Goal: Task Accomplishment & Management: Complete application form

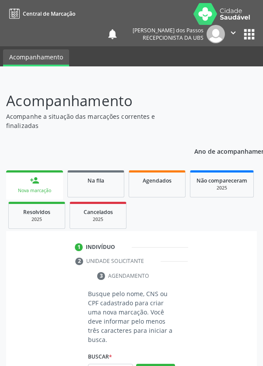
scroll to position [66, 0]
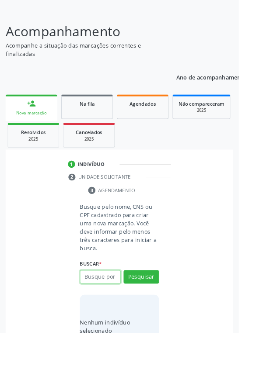
click at [116, 306] on input "text" at bounding box center [110, 305] width 45 height 15
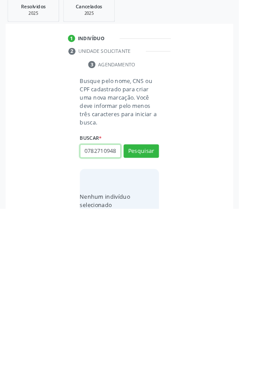
scroll to position [0, 2]
type input "07827109489"
click at [157, 305] on button "Pesquisar" at bounding box center [155, 302] width 39 height 15
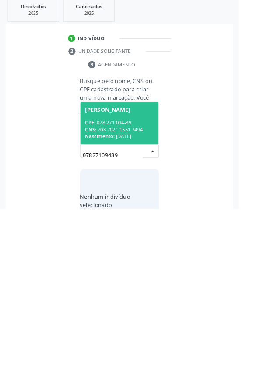
click at [122, 276] on div "CNS: 708 7021 1551 7494" at bounding box center [132, 278] width 76 height 7
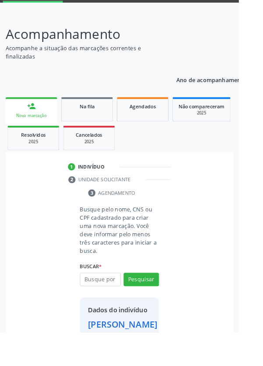
scroll to position [50, 0]
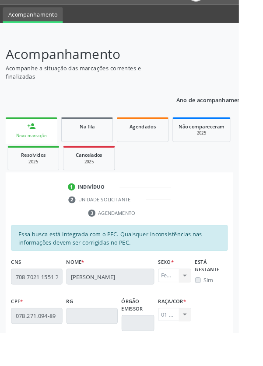
scroll to position [0, 0]
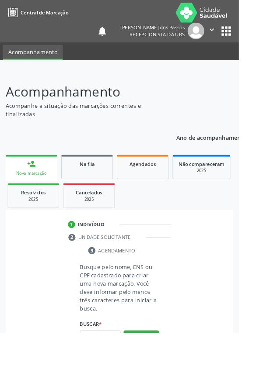
click at [109, 366] on input "text" at bounding box center [110, 371] width 45 height 15
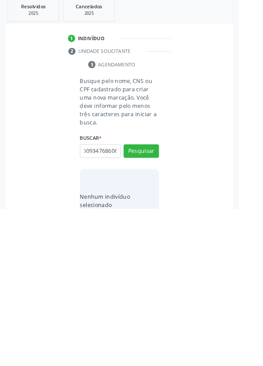
scroll to position [0, 16]
type input "704009347686066"
click at [159, 301] on button "Pesquisar" at bounding box center [155, 302] width 39 height 15
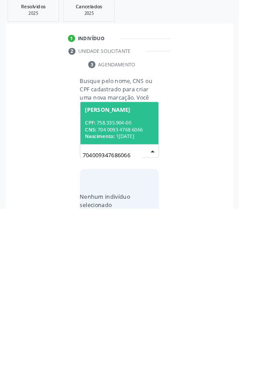
click at [124, 272] on div "CPF: 758.335.904-00" at bounding box center [132, 271] width 76 height 7
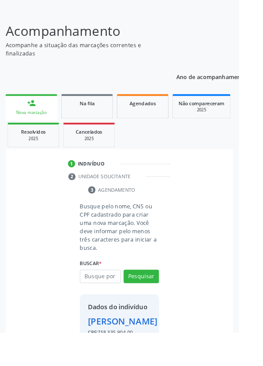
scroll to position [50, 0]
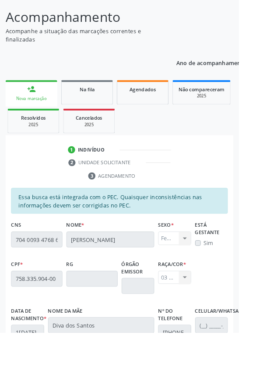
scroll to position [208, 0]
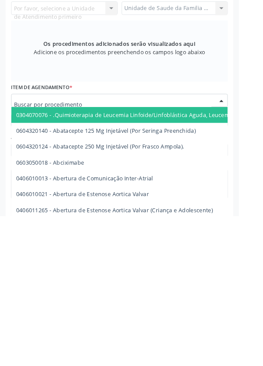
click at [197, 246] on input "text" at bounding box center [123, 242] width 217 height 17
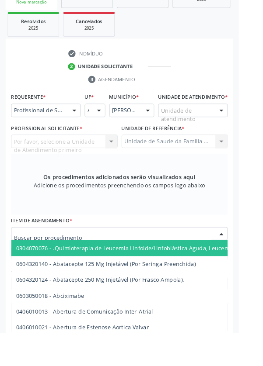
scroll to position [183, 0]
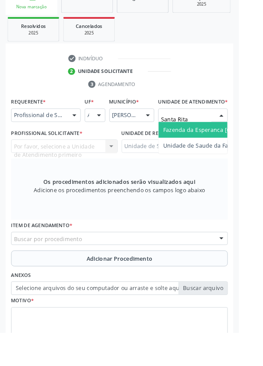
type input "Santa Rita"
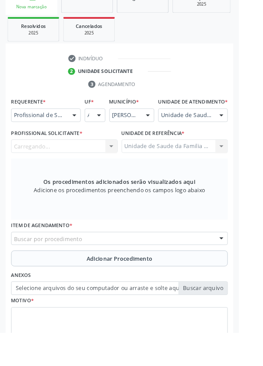
click at [59, 169] on div "Carregando... Nenhum resultado encontrado para: " " Não há nenhuma opção para s…" at bounding box center [70, 161] width 117 height 15
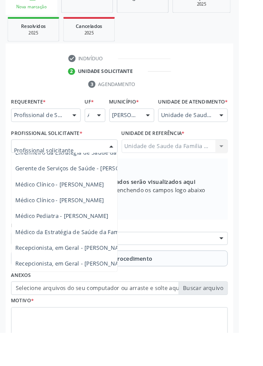
scroll to position [79, 1]
click at [82, 225] on span "Médico Clínico - [PERSON_NAME]" at bounding box center [65, 220] width 97 height 8
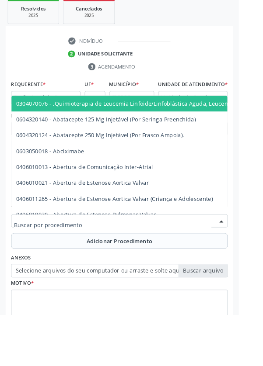
scroll to position [187, 0]
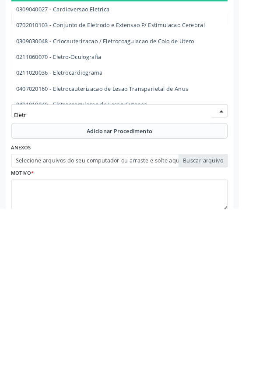
type input "Eletro"
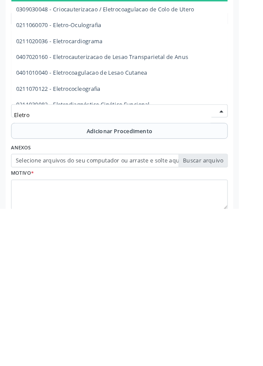
click at [108, 186] on span "0211020036 - Eletrocardiograma" at bounding box center [65, 181] width 95 height 8
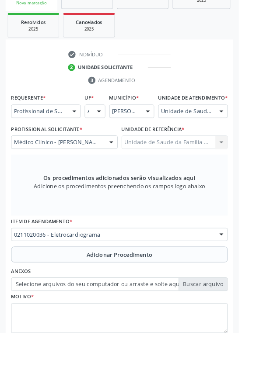
click at [83, 289] on button "Adicionar Procedimento" at bounding box center [131, 280] width 238 height 17
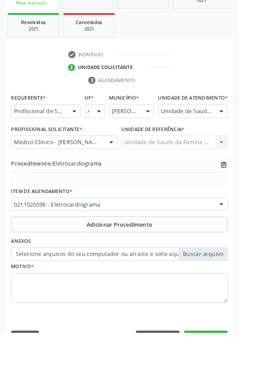
scroll to position [182, 0]
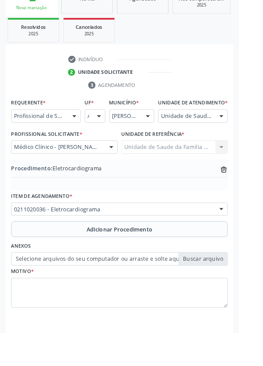
click at [83, 293] on label "Selecione arquivos do seu computador ou arraste e solte aqui" at bounding box center [131, 285] width 238 height 15
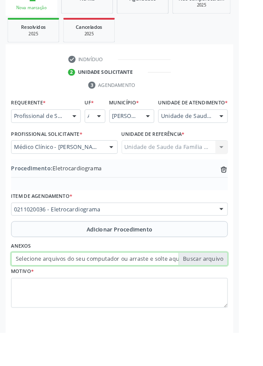
click at [83, 293] on input "Selecione arquivos do seu computador ou arraste e solte aqui" at bounding box center [131, 285] width 238 height 15
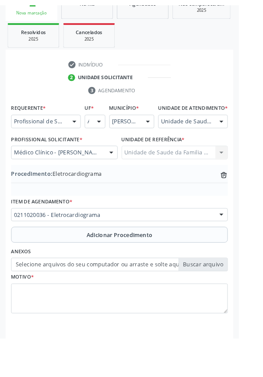
scroll to position [170, 0]
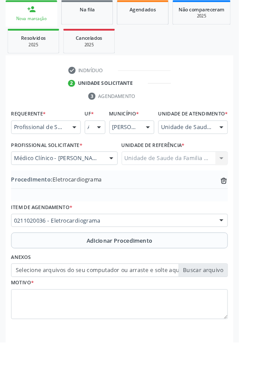
type input "C:\fakepath\17597680821595567932598581894464.jpg"
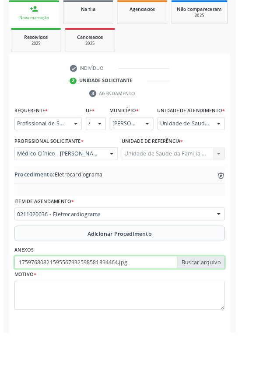
scroll to position [182, 0]
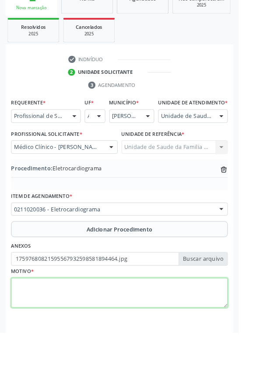
click at [63, 335] on textarea at bounding box center [131, 322] width 238 height 33
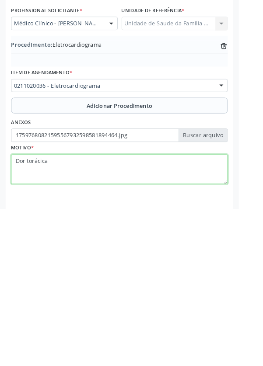
type textarea "Dor torácica"
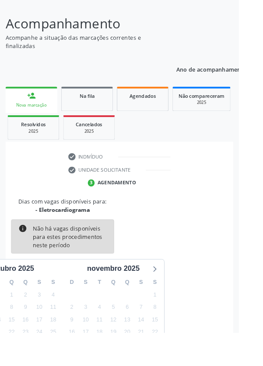
scroll to position [73, 0]
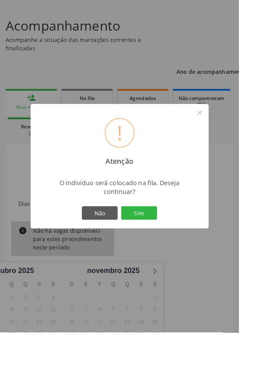
click at [161, 242] on button "Sim" at bounding box center [152, 234] width 39 height 15
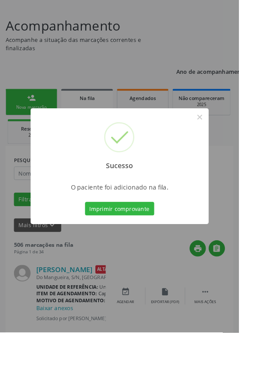
scroll to position [0, 0]
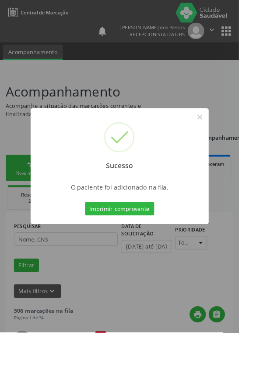
click at [136, 237] on button "Imprimir comprovante" at bounding box center [132, 229] width 76 height 15
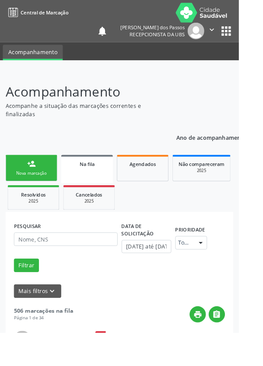
click at [26, 193] on div "Nova marcação" at bounding box center [35, 190] width 44 height 7
click at [29, 190] on div "Nova marcação" at bounding box center [35, 190] width 44 height 7
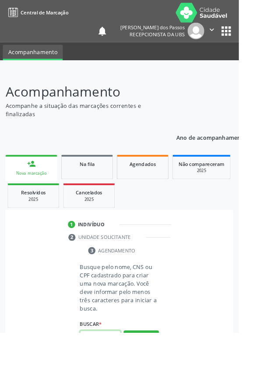
click at [114, 366] on input "text" at bounding box center [110, 371] width 45 height 15
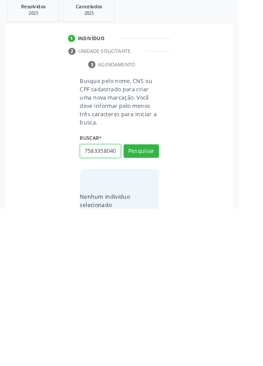
scroll to position [0, 2]
type input "75833580400"
click at [159, 297] on button "Pesquisar" at bounding box center [155, 302] width 39 height 15
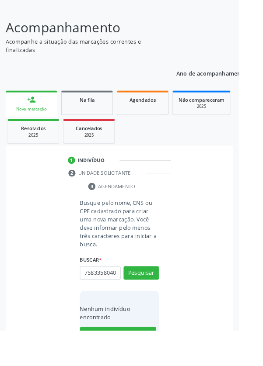
scroll to position [69, 0]
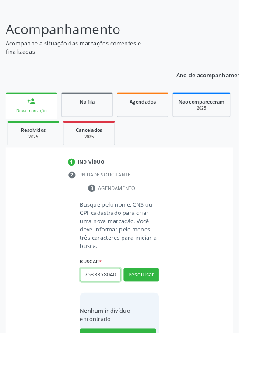
click at [128, 299] on input "7583358040" at bounding box center [110, 302] width 45 height 15
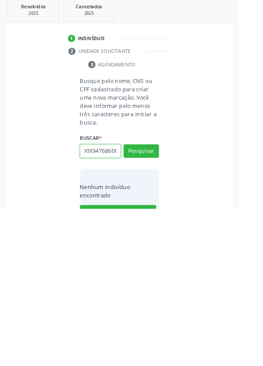
scroll to position [0, 16]
type input "704009347686066"
click at [157, 303] on button "Pesquisar" at bounding box center [155, 302] width 39 height 15
type input "704009347686066"
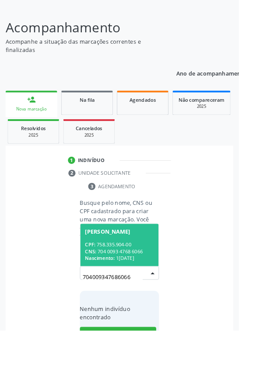
scroll to position [69, 0]
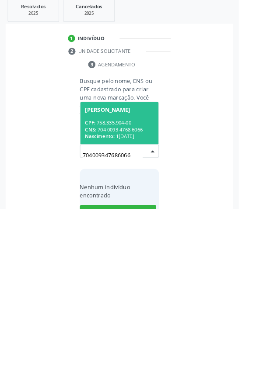
click at [122, 272] on div "CPF: 758.335.904-00" at bounding box center [132, 271] width 76 height 7
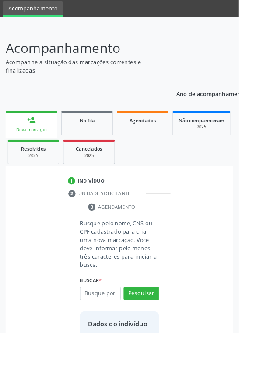
scroll to position [50, 0]
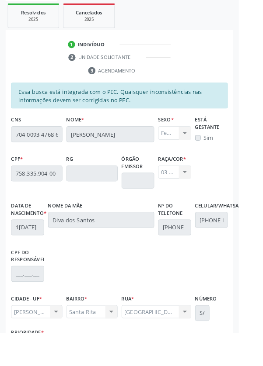
scroll to position [208, 0]
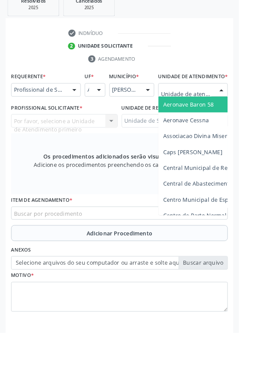
scroll to position [211, 0]
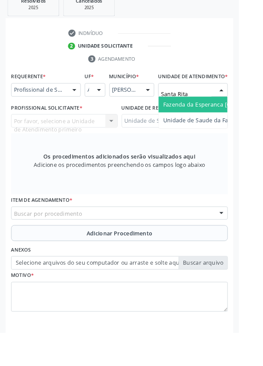
type input "Santa Rita"
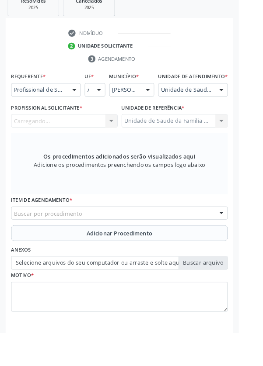
click at [74, 141] on div "Carregando... Nenhum resultado encontrado para: " " Não há nenhuma opção para s…" at bounding box center [70, 133] width 117 height 15
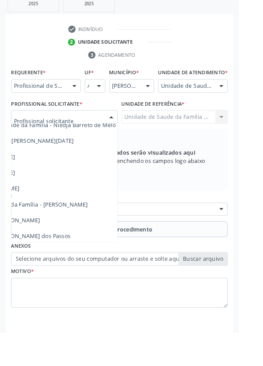
scroll to position [79, 99]
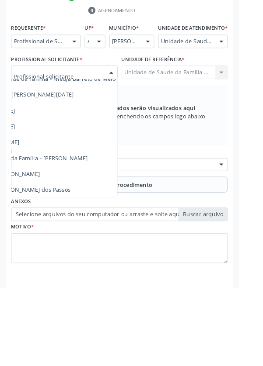
click at [79, 227] on span "Médico da Estratégia de Saúde da Família - [PERSON_NAME]" at bounding box center [7, 223] width 177 height 8
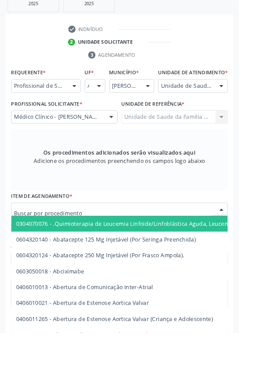
scroll to position [215, 0]
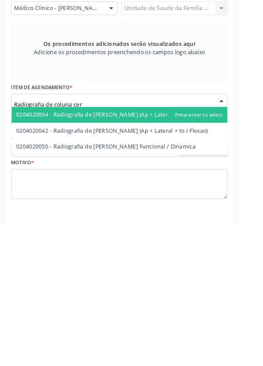
type input "Radiografia de coluna cerv"
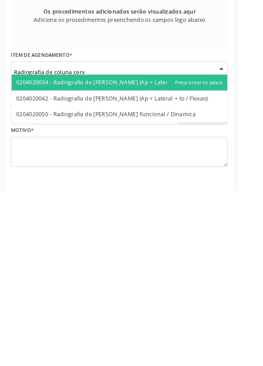
click at [216, 273] on span "0204020042 - Radiografia de [PERSON_NAME] (Ap + Lateral + to / Flexao)" at bounding box center [131, 263] width 237 height 17
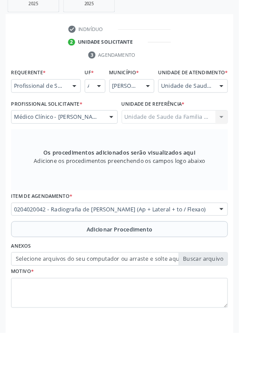
click at [56, 259] on button "Adicionar Procedimento" at bounding box center [131, 252] width 238 height 17
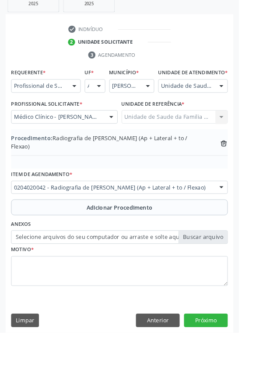
scroll to position [182, 0]
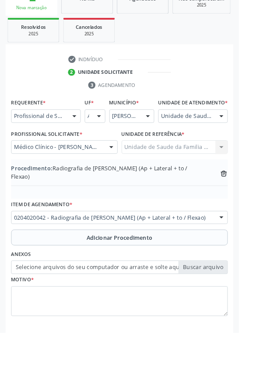
click at [75, 293] on label "Selecione arquivos do seu computador ou arraste e solte aqui" at bounding box center [131, 294] width 238 height 15
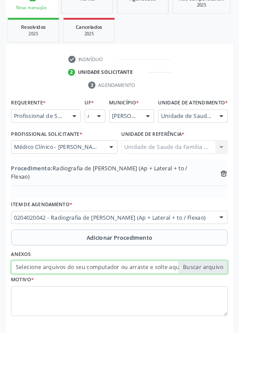
click at [75, 293] on input "Selecione arquivos do seu computador ou arraste e solte aqui" at bounding box center [131, 294] width 238 height 15
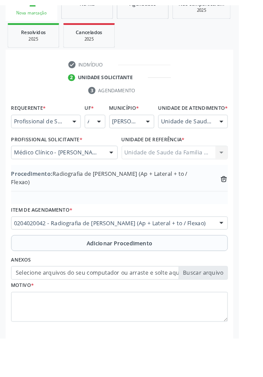
scroll to position [170, 0]
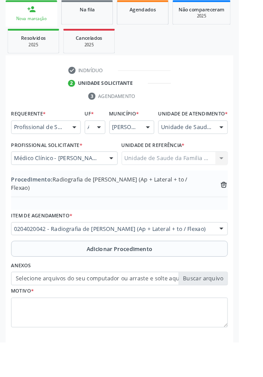
type input "C:\fakepath\17597684545174385275589716791439.jpg"
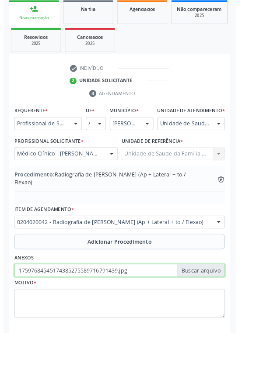
scroll to position [182, 0]
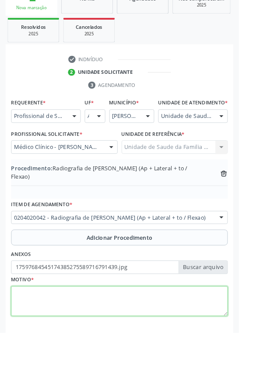
click at [47, 324] on textarea at bounding box center [131, 331] width 238 height 33
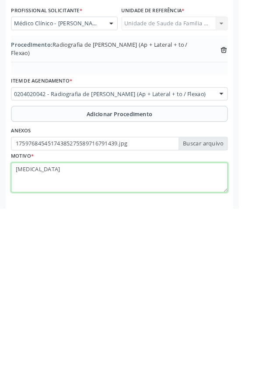
type textarea "[MEDICAL_DATA]"
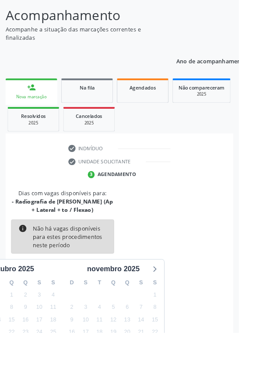
scroll to position [82, 0]
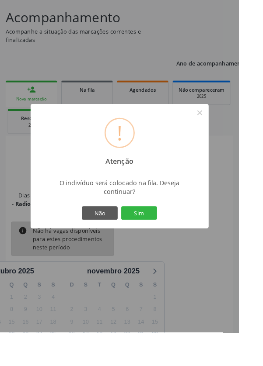
click at [166, 242] on button "Sim" at bounding box center [152, 234] width 39 height 15
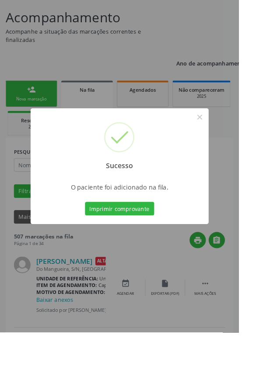
scroll to position [0, 0]
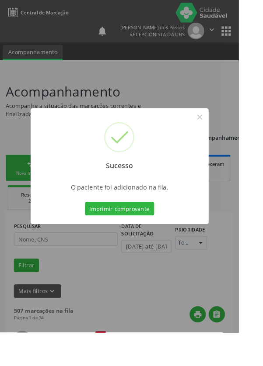
click at [128, 237] on button "Imprimir comprovante" at bounding box center [132, 229] width 76 height 15
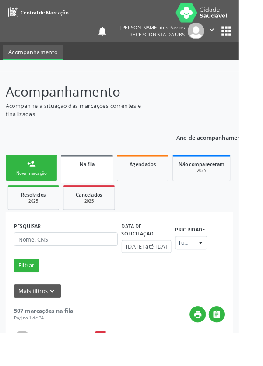
click at [30, 194] on div "Nova marcação" at bounding box center [35, 190] width 44 height 7
click at [26, 191] on div "Nova marcação" at bounding box center [35, 190] width 44 height 7
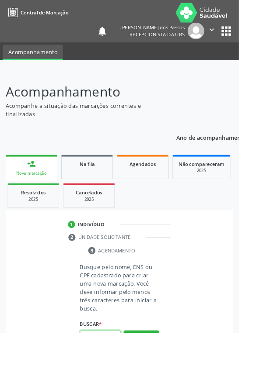
click at [115, 366] on input "text" at bounding box center [110, 371] width 45 height 15
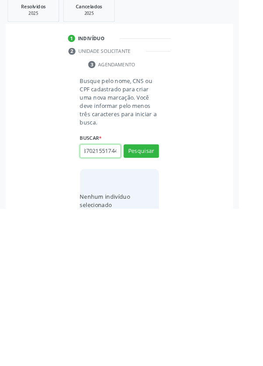
scroll to position [0, 12]
type input "70870215517444"
click at [151, 301] on button "Pesquisar" at bounding box center [155, 302] width 39 height 15
type input "70870215517444"
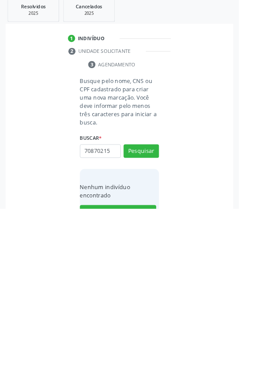
scroll to position [0, 0]
type input "70"
type input "97827109489"
click at [159, 295] on button "Pesquisar" at bounding box center [155, 302] width 39 height 15
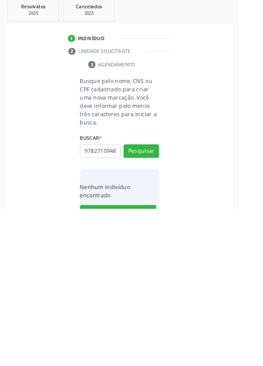
scroll to position [69, 0]
type input "9"
type input "708702115517494"
click at [153, 303] on button "Pesquisar" at bounding box center [155, 302] width 39 height 15
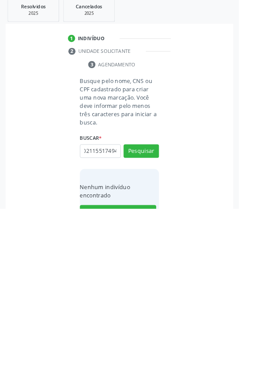
type input "708702115517494"
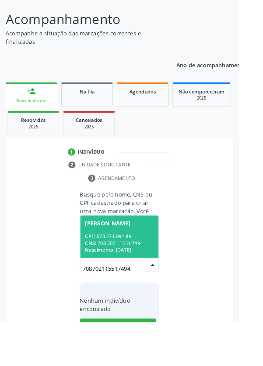
scroll to position [69, 0]
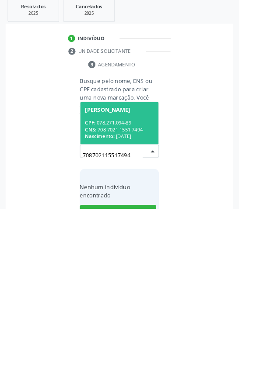
click at [119, 283] on span "Nascimento:" at bounding box center [110, 286] width 32 height 7
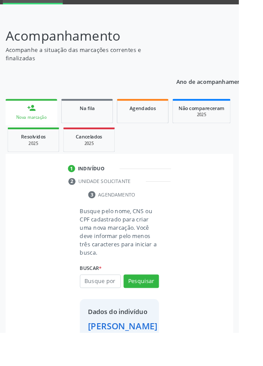
scroll to position [50, 0]
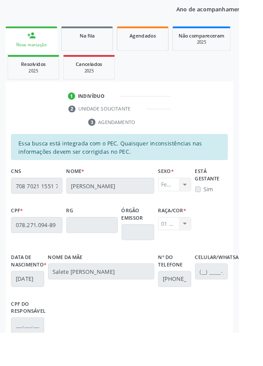
scroll to position [208, 0]
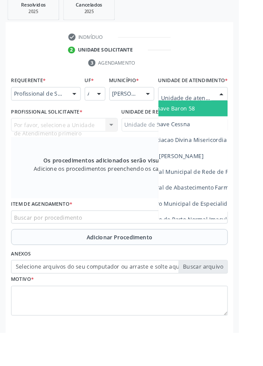
scroll to position [0, 0]
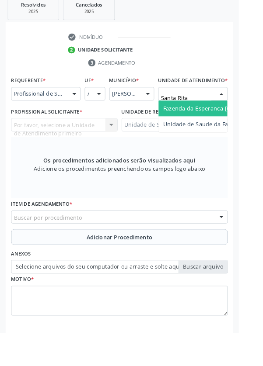
type input "Santa Rita"
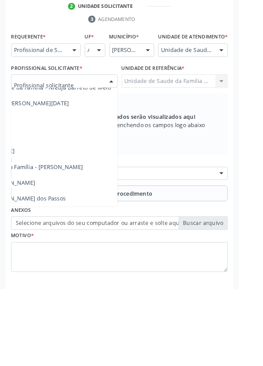
scroll to position [207, 0]
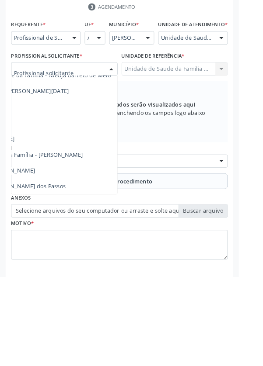
click at [91, 236] on span "Médico da Estratégia de Saúde da Família - [PERSON_NAME]" at bounding box center [2, 231] width 177 height 8
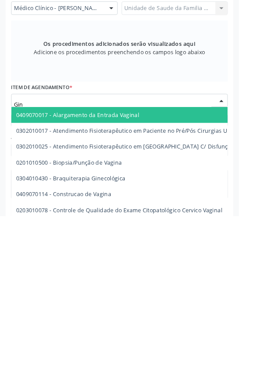
type input "Gine"
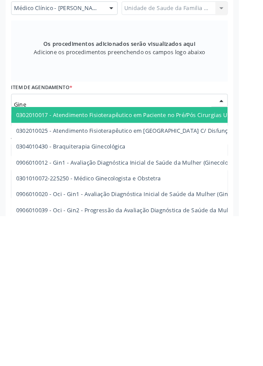
click at [183, 332] on span "0301010072-225250 - Médico Ginecologista e Obstetra" at bounding box center [260, 324] width 495 height 17
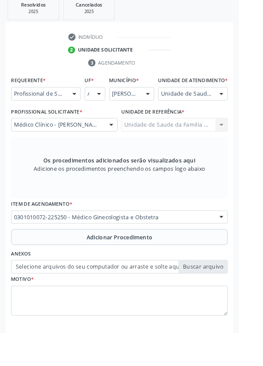
click at [56, 270] on button "Adicionar Procedimento" at bounding box center [131, 260] width 238 height 17
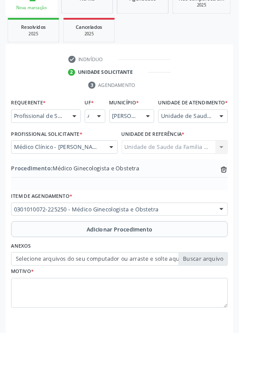
click at [75, 293] on label "Selecione arquivos do seu computador ou arraste e solte aqui" at bounding box center [131, 285] width 238 height 15
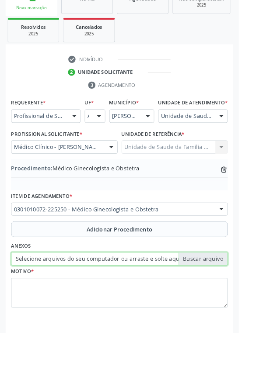
click at [75, 293] on input "Selecione arquivos do seu computador ou arraste e solte aqui" at bounding box center [131, 285] width 238 height 15
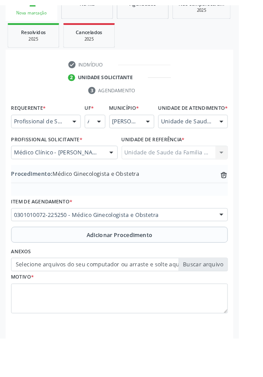
scroll to position [170, 0]
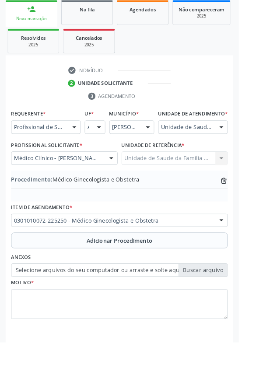
type input "C:\fakepath\17597687835256915199620736403744.jpg"
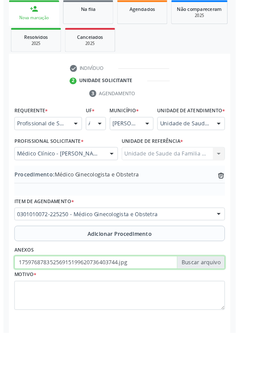
scroll to position [182, 0]
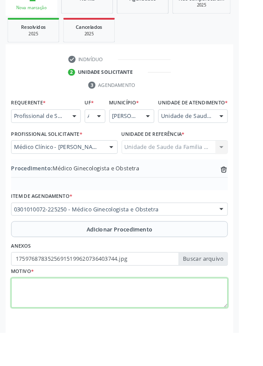
click at [55, 339] on textarea at bounding box center [131, 322] width 238 height 33
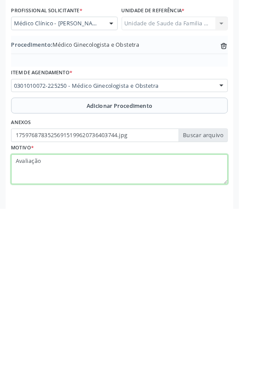
type textarea "Avaliação"
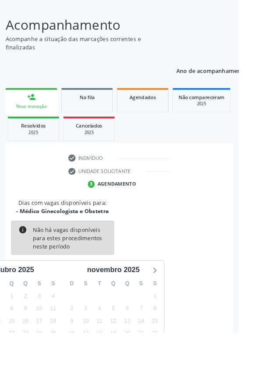
scroll to position [73, 0]
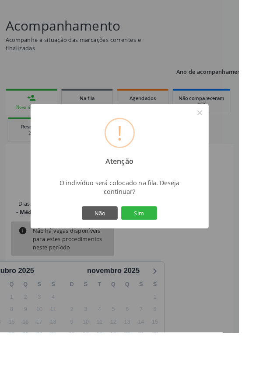
click at [169, 242] on button "Sim" at bounding box center [152, 234] width 39 height 15
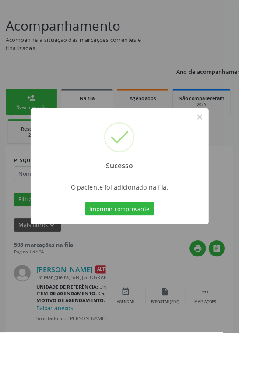
scroll to position [0, 0]
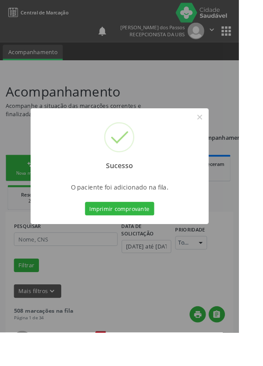
click at [140, 237] on button "Imprimir comprovante" at bounding box center [132, 229] width 76 height 15
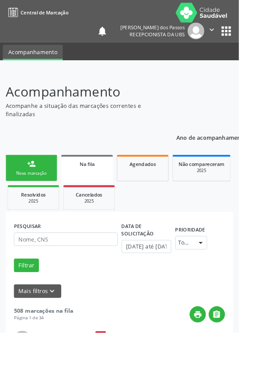
click at [25, 195] on link "person_add Nova marcação" at bounding box center [34, 184] width 57 height 29
click at [28, 190] on div "Nova marcação" at bounding box center [35, 190] width 44 height 7
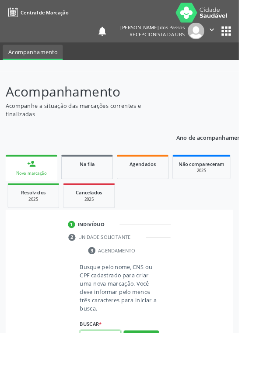
click at [112, 366] on input "text" at bounding box center [110, 371] width 45 height 15
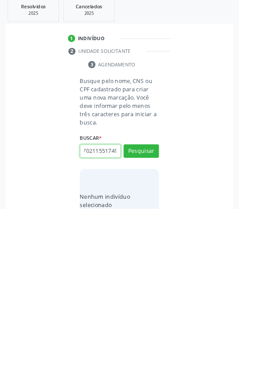
scroll to position [0, 16]
type input "708702115517494"
click at [149, 301] on button "Pesquisar" at bounding box center [155, 302] width 39 height 15
type input "708702115517494"
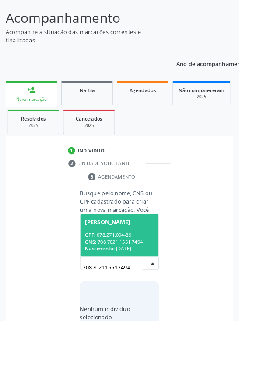
scroll to position [69, 0]
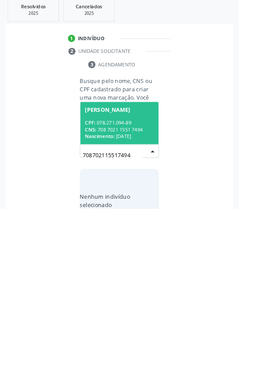
click at [130, 276] on div "CNS: 708 7021 1551 7494" at bounding box center [132, 278] width 76 height 7
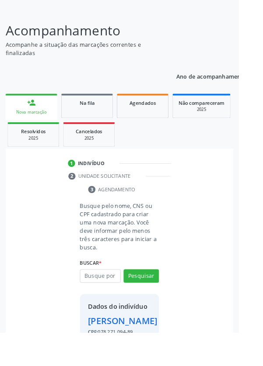
scroll to position [50, 0]
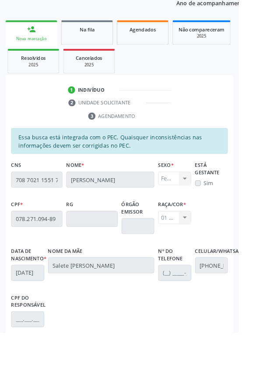
scroll to position [208, 0]
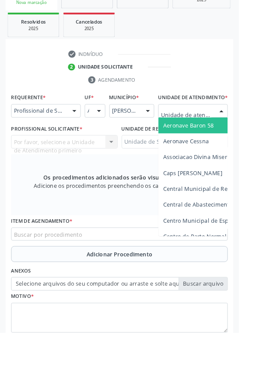
scroll to position [211, 0]
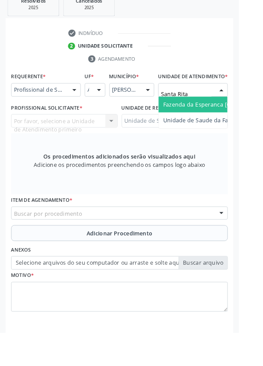
type input "Santa Rita"
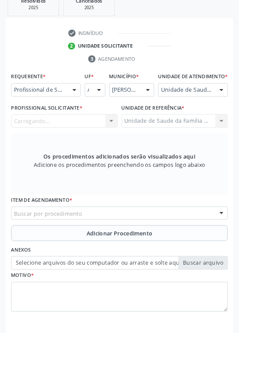
click at [90, 141] on div "Carregando..." at bounding box center [70, 133] width 117 height 15
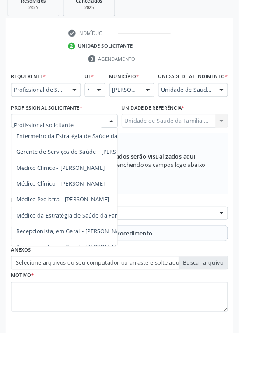
scroll to position [69, 0]
click at [96, 206] on span "Médico Clínico - [PERSON_NAME]" at bounding box center [66, 202] width 97 height 8
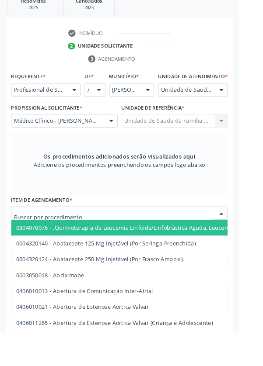
scroll to position [211, 0]
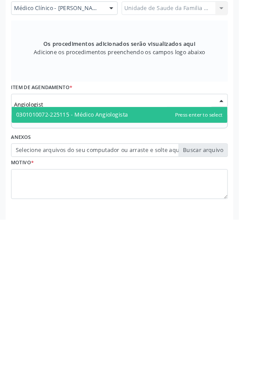
type input "Angiologista"
click at [157, 256] on span "0301010072-225115 - Médico Angiologista" at bounding box center [131, 250] width 237 height 17
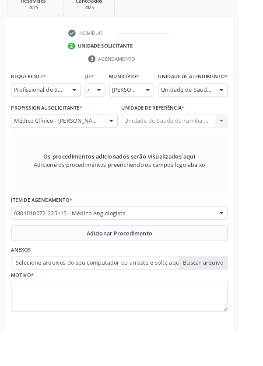
click at [154, 262] on span "Adicionar Procedimento" at bounding box center [131, 257] width 73 height 9
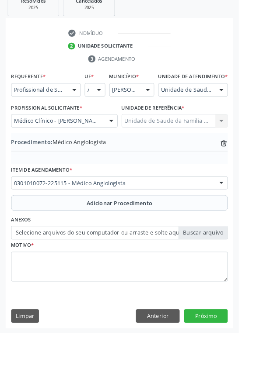
scroll to position [182, 0]
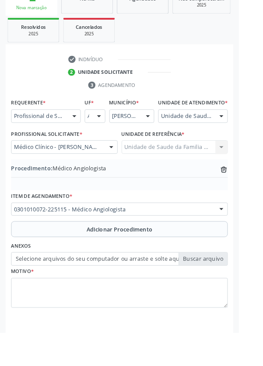
click at [128, 293] on label "Selecione arquivos do seu computador ou arraste e solte aqui" at bounding box center [131, 285] width 238 height 15
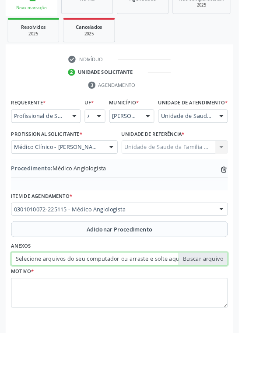
click at [128, 293] on input "Selecione arquivos do seu computador ou arraste e solte aqui" at bounding box center [131, 285] width 238 height 15
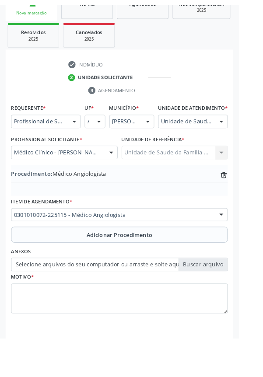
scroll to position [170, 0]
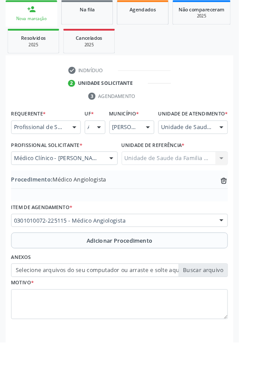
type input "C:\fakepath\17597690357588429027683064985188.jpg"
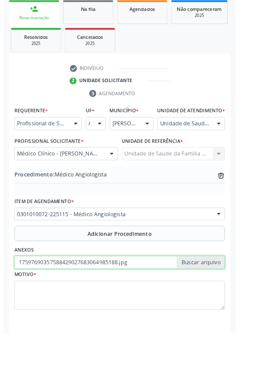
scroll to position [182, 0]
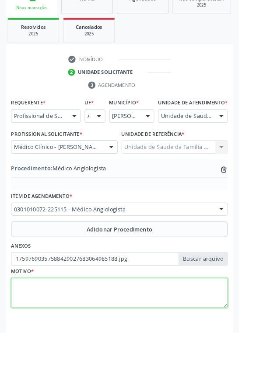
click at [50, 334] on textarea at bounding box center [131, 322] width 238 height 33
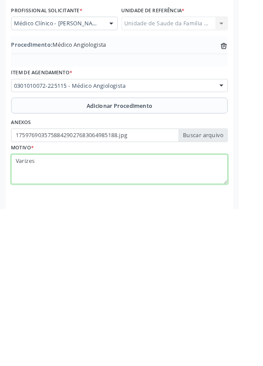
type textarea "Varizes"
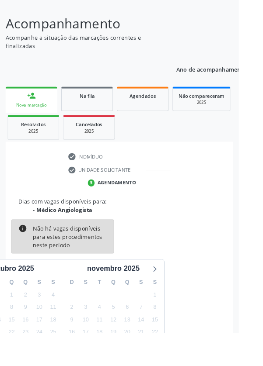
scroll to position [73, 0]
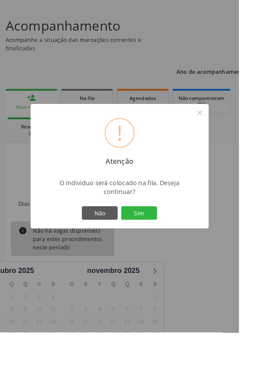
click at [168, 242] on button "Sim" at bounding box center [152, 234] width 39 height 15
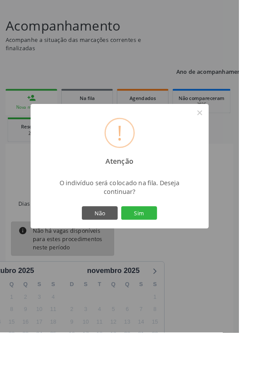
click at [166, 242] on button "Sim" at bounding box center [152, 234] width 39 height 15
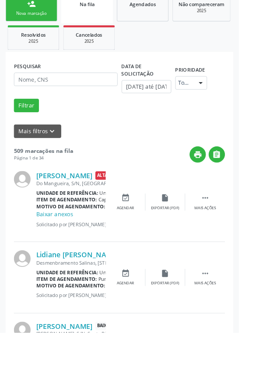
scroll to position [0, 0]
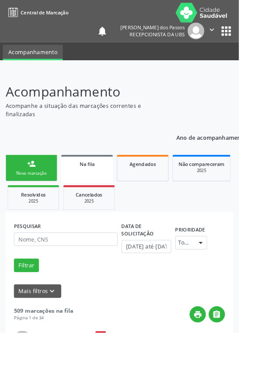
click at [38, 190] on div "Nova marcação" at bounding box center [35, 190] width 44 height 7
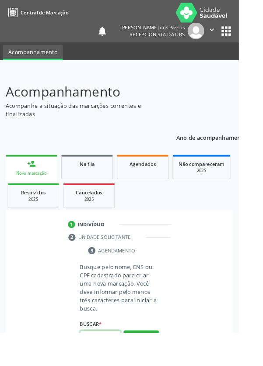
click at [114, 366] on input "text" at bounding box center [110, 371] width 45 height 15
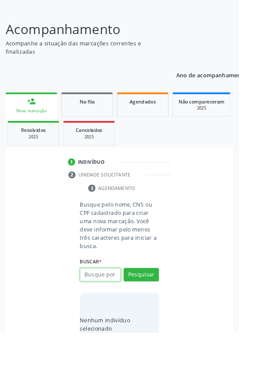
scroll to position [69, 0]
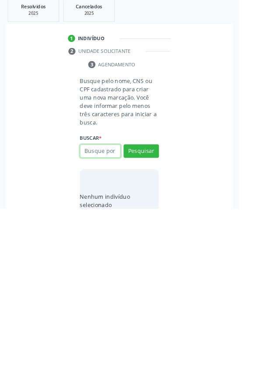
click at [106, 305] on input "text" at bounding box center [110, 302] width 45 height 15
type input "71692756436"
click at [154, 302] on button "Pesquisar" at bounding box center [155, 302] width 39 height 15
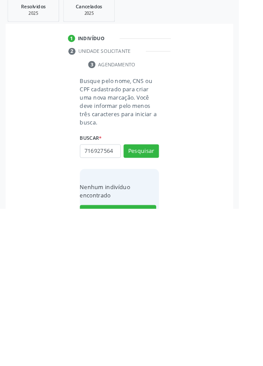
scroll to position [0, 0]
type input "716"
type input "709203217004635"
click at [156, 302] on button "Pesquisar" at bounding box center [155, 302] width 39 height 15
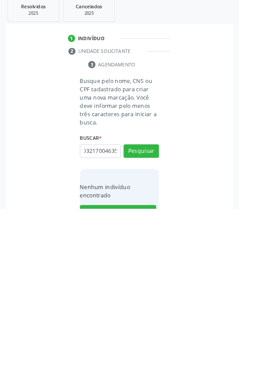
type input "709203217004635"
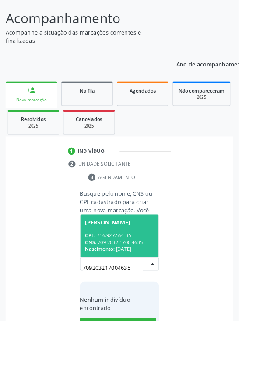
scroll to position [69, 0]
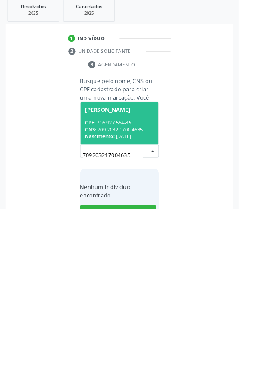
click at [121, 275] on div "CNS: 709 2032 1700 4635" at bounding box center [132, 278] width 76 height 7
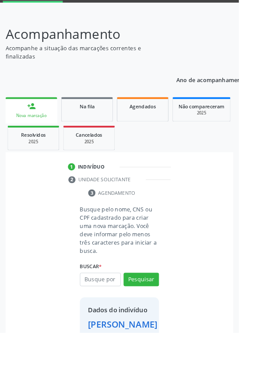
scroll to position [50, 0]
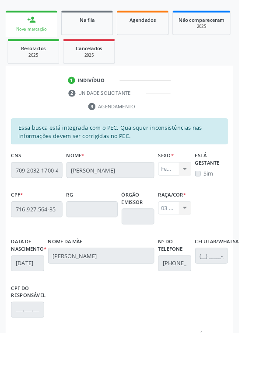
scroll to position [208, 0]
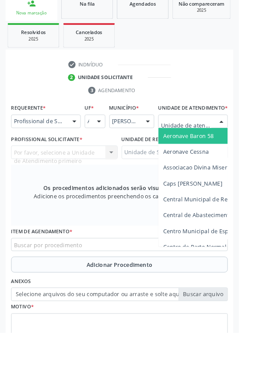
scroll to position [208, 0]
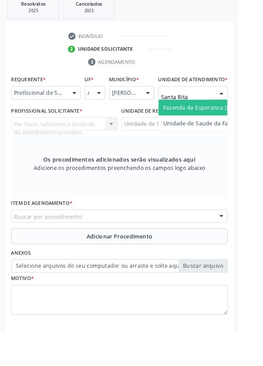
type input "Santa Rita"
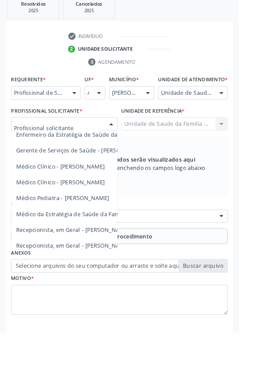
scroll to position [79, 0]
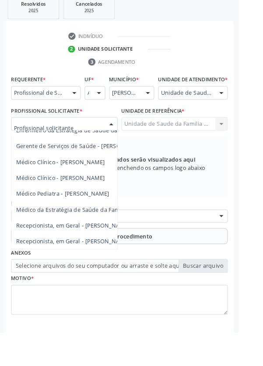
click at [94, 200] on span "Médico Clínico - [PERSON_NAME]" at bounding box center [66, 195] width 97 height 8
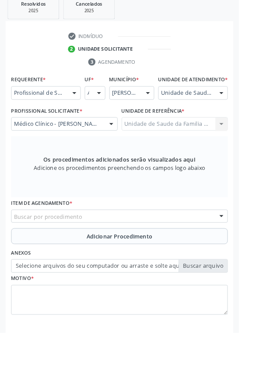
click at [96, 246] on div "Buscar por procedimento" at bounding box center [131, 238] width 238 height 15
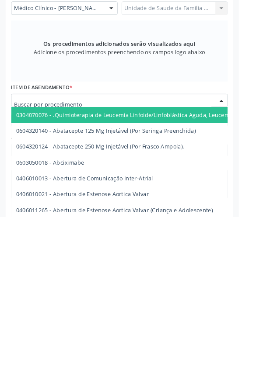
scroll to position [208, 0]
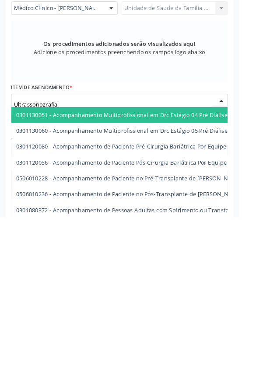
type input "Ultrassonografia"
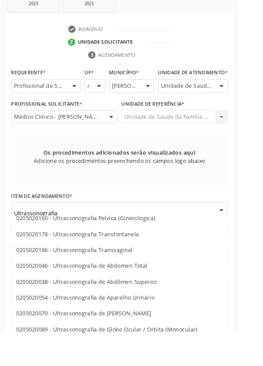
scroll to position [146, 0]
click at [177, 301] on span "0205020046 - Ultrassonografia de Abdomen Total" at bounding box center [208, 292] width 391 height 17
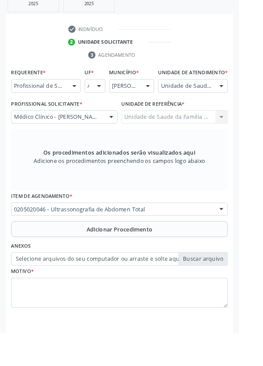
click at [77, 260] on button "Adicionar Procedimento" at bounding box center [131, 252] width 238 height 17
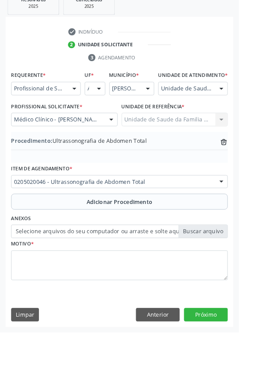
scroll to position [182, 0]
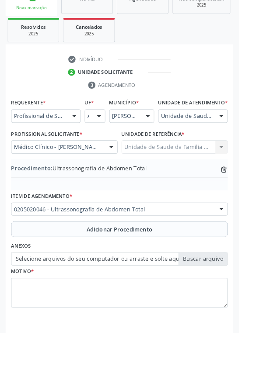
click at [80, 293] on label "Selecione arquivos do seu computador ou arraste e solte aqui" at bounding box center [131, 285] width 238 height 15
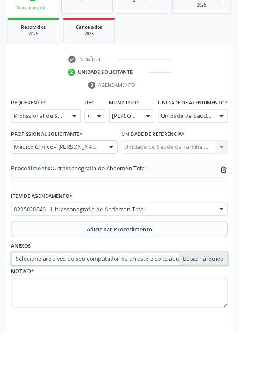
click at [80, 293] on input "Selecione arquivos do seu computador ou arraste e solte aqui" at bounding box center [131, 285] width 238 height 15
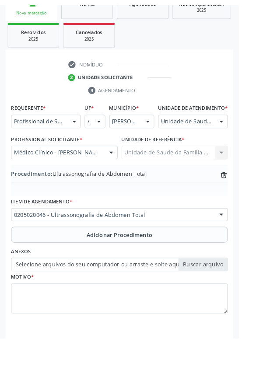
scroll to position [170, 0]
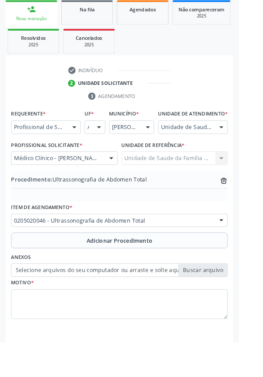
type input "C:\fakepath\17597696085706128243452169500010.jpg"
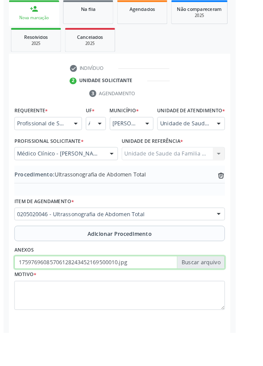
scroll to position [182, 0]
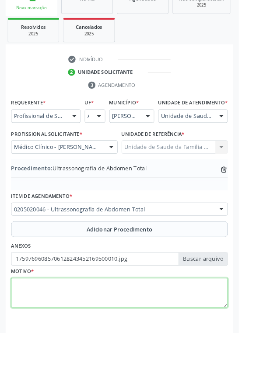
click at [64, 331] on textarea at bounding box center [131, 322] width 238 height 33
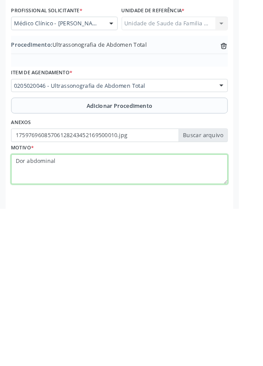
type textarea "Dor abdominal"
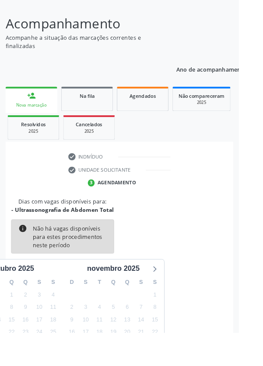
scroll to position [73, 0]
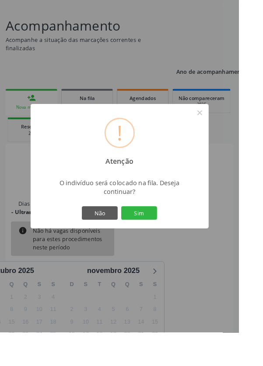
click at [167, 242] on button "Sim" at bounding box center [152, 234] width 39 height 15
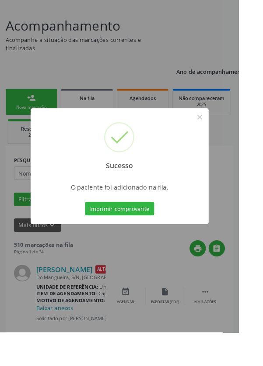
scroll to position [0, 0]
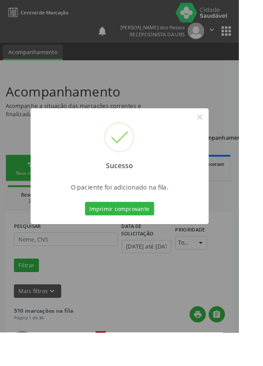
click at [138, 237] on button "Imprimir comprovante" at bounding box center [132, 229] width 76 height 15
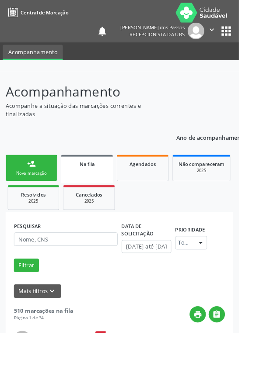
click at [29, 187] on link "person_add Nova marcação" at bounding box center [34, 184] width 57 height 29
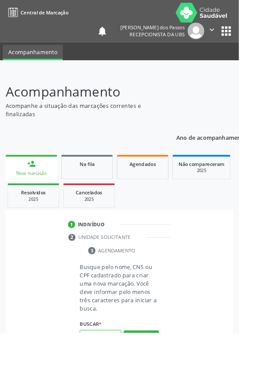
click at [114, 366] on input "text" at bounding box center [110, 371] width 45 height 15
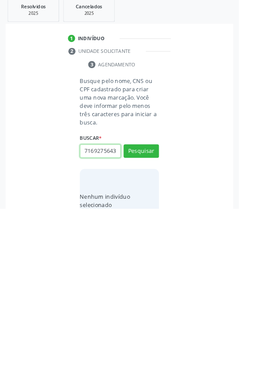
scroll to position [0, 2]
type input "71692756435"
click at [154, 298] on button "Pesquisar" at bounding box center [155, 302] width 39 height 15
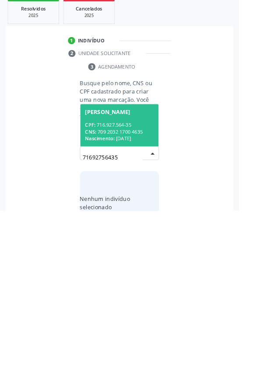
scroll to position [69, 0]
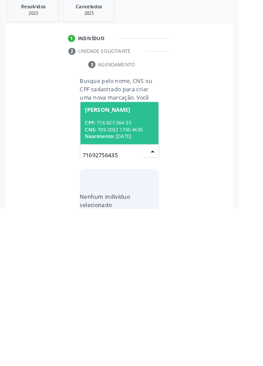
click at [122, 272] on div "CPF: 716.927.564-35" at bounding box center [132, 271] width 76 height 7
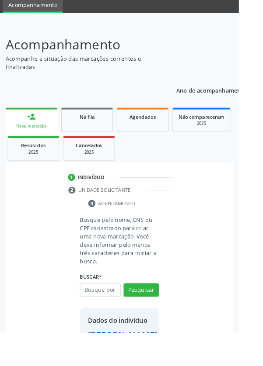
scroll to position [50, 0]
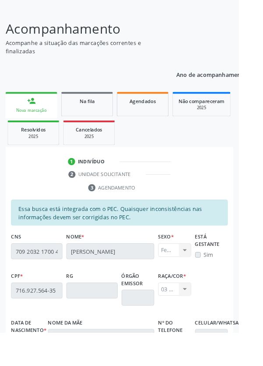
scroll to position [208, 0]
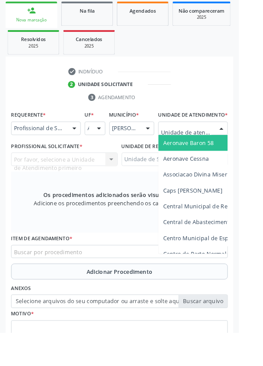
scroll to position [211, 0]
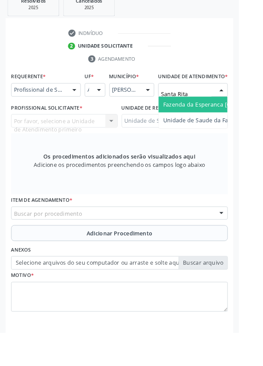
type input "Santa Rita"
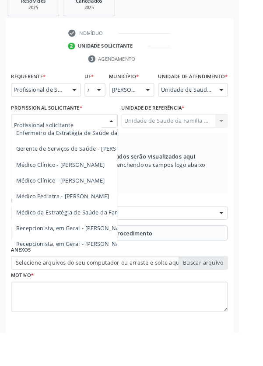
scroll to position [79, 0]
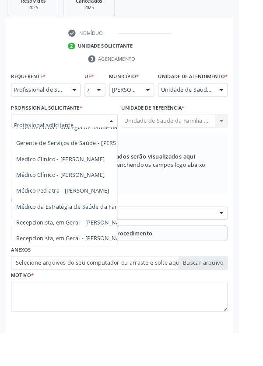
click at [87, 232] on span "Médico da Estratégia de Saúde da Família - [PERSON_NAME]" at bounding box center [106, 227] width 177 height 8
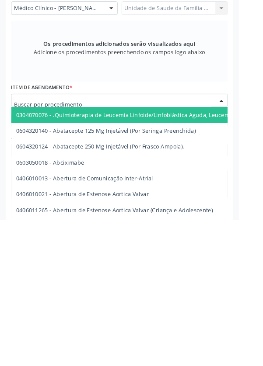
scroll to position [211, 0]
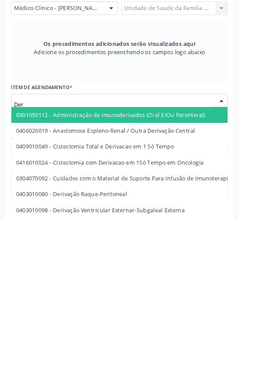
type input "Derm"
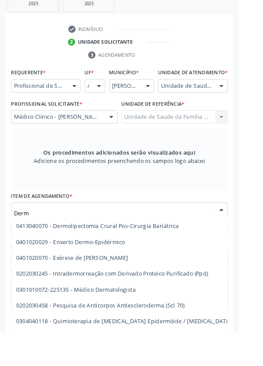
scroll to position [87, 0]
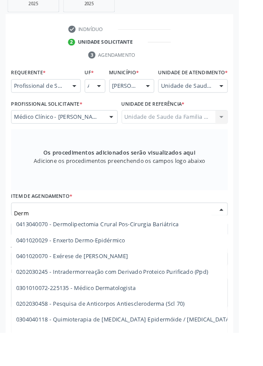
click at [159, 326] on span "0301010072-225135 - Médico Dermatologista" at bounding box center [211, 316] width 397 height 17
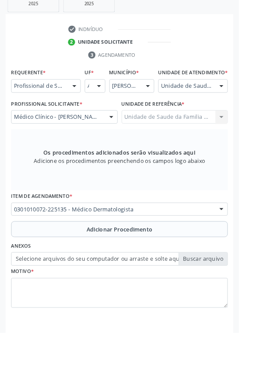
click at [65, 257] on button "Adicionar Procedimento" at bounding box center [131, 252] width 238 height 17
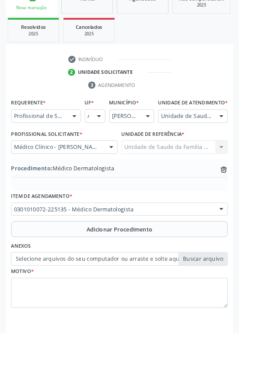
click at [65, 293] on label "Selecione arquivos do seu computador ou arraste e solte aqui" at bounding box center [131, 285] width 238 height 15
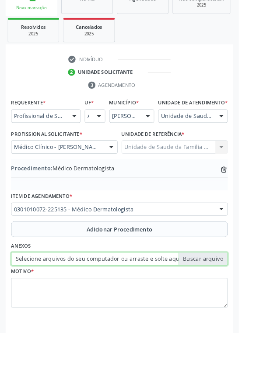
click at [65, 293] on input "Selecione arquivos do seu computador ou arraste e solte aqui" at bounding box center [131, 285] width 238 height 15
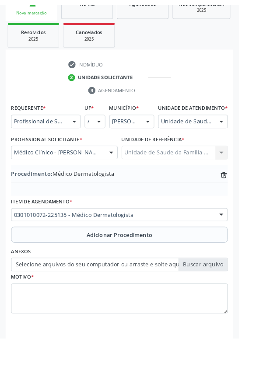
scroll to position [170, 0]
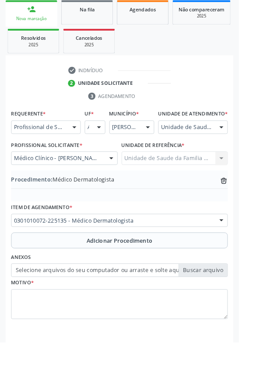
type input "C:\fakepath\17597698649091322698894534417079.jpg"
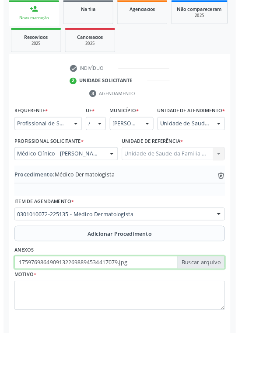
scroll to position [182, 0]
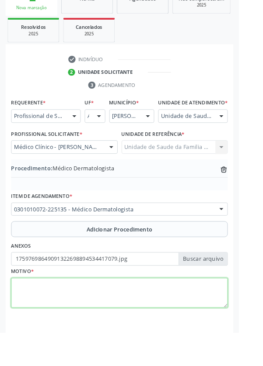
click at [47, 331] on textarea at bounding box center [131, 322] width 238 height 33
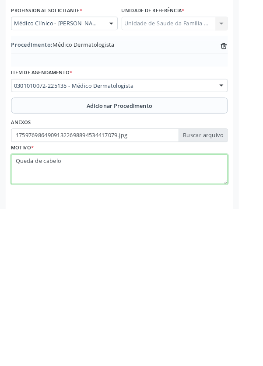
type textarea "Queda de cabelo"
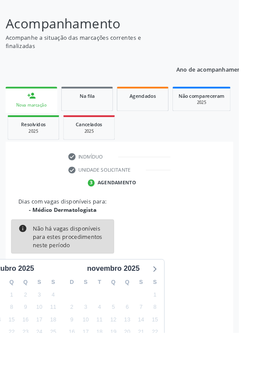
scroll to position [73, 0]
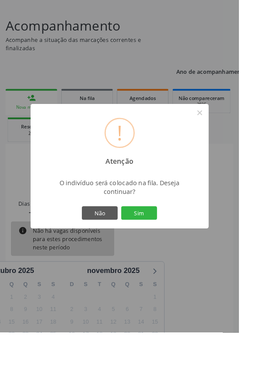
click at [164, 242] on button "Sim" at bounding box center [152, 234] width 39 height 15
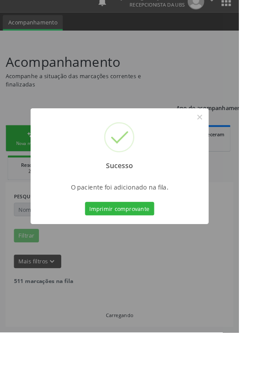
scroll to position [0, 0]
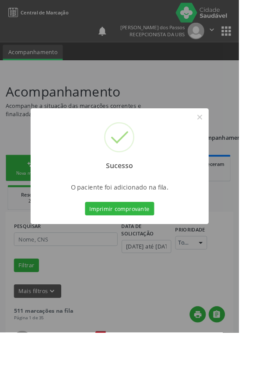
click at [132, 237] on button "Imprimir comprovante" at bounding box center [132, 229] width 76 height 15
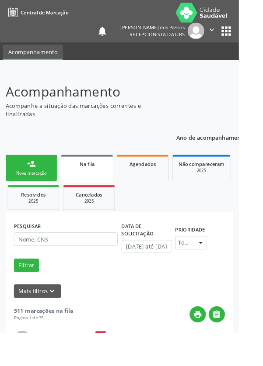
click at [28, 188] on div "Nova marcação" at bounding box center [35, 190] width 44 height 7
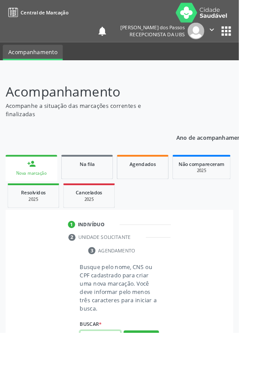
click at [113, 366] on input "text" at bounding box center [110, 371] width 45 height 15
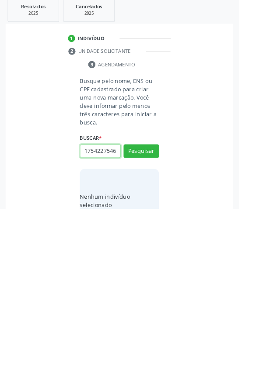
scroll to position [0, 2]
type input "17542275461"
click at [160, 303] on button "Pesquisar" at bounding box center [155, 302] width 39 height 15
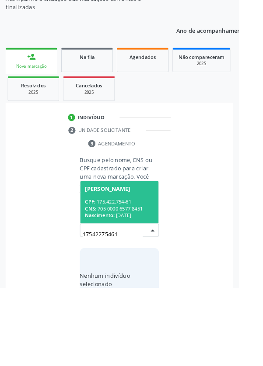
scroll to position [69, 0]
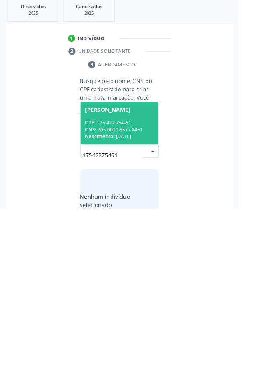
click at [119, 271] on div "CPF: 175.422.754-61" at bounding box center [132, 271] width 76 height 7
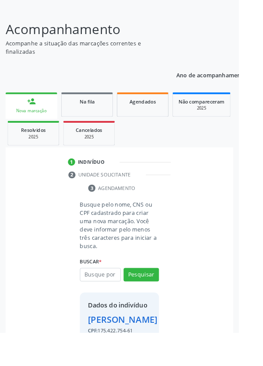
scroll to position [65, 0]
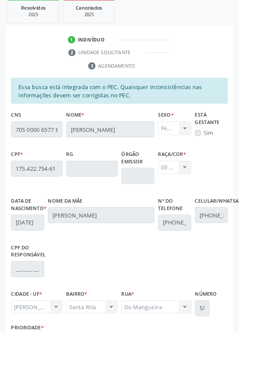
scroll to position [208, 0]
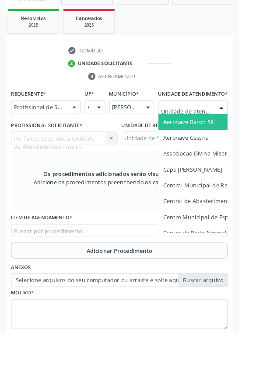
scroll to position [211, 0]
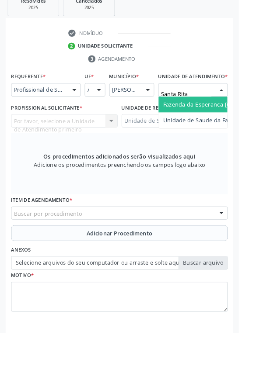
type input "Santa Rita"
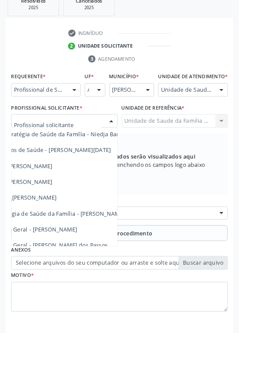
scroll to position [79, 58]
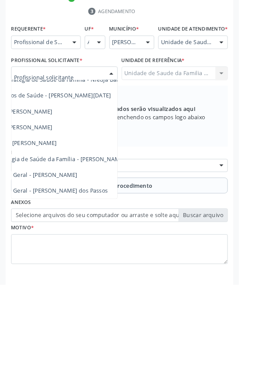
click at [110, 232] on span "Médico da Estratégia de Saúde da Família - [PERSON_NAME]" at bounding box center [48, 227] width 177 height 8
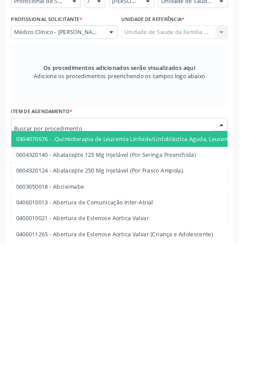
scroll to position [211, 0]
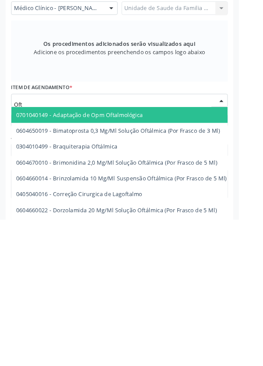
type input "Ofta"
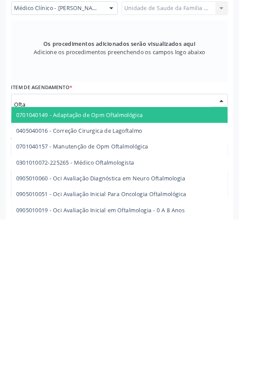
click at [142, 307] on span "0301010072-225265 - Médico Oftalmologista" at bounding box center [83, 303] width 130 height 8
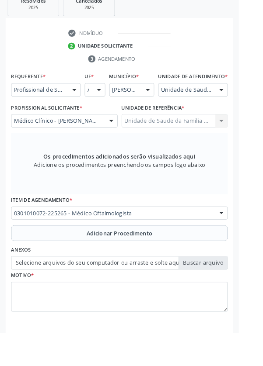
click at [61, 264] on button "Adicionar Procedimento" at bounding box center [131, 256] width 238 height 17
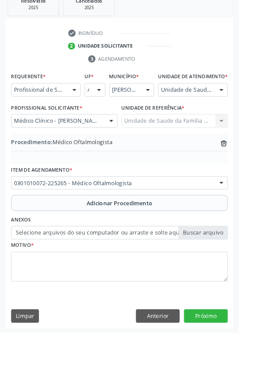
scroll to position [182, 0]
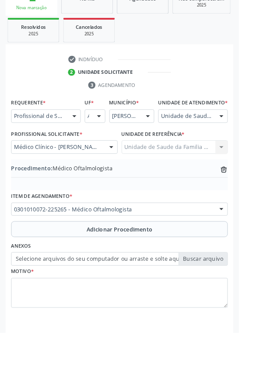
click at [83, 293] on label "Selecione arquivos do seu computador ou arraste e solte aqui" at bounding box center [131, 285] width 238 height 15
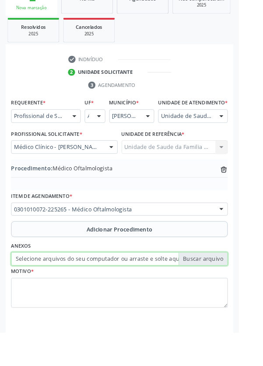
click at [83, 293] on input "Selecione arquivos do seu computador ou arraste e solte aqui" at bounding box center [131, 285] width 238 height 15
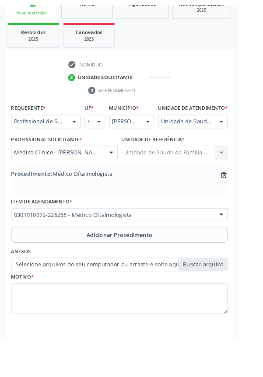
scroll to position [170, 0]
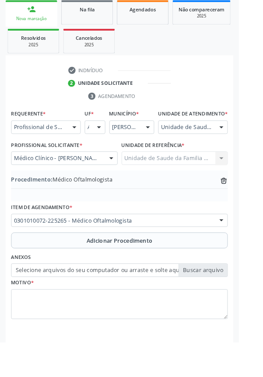
type input "C:\fakepath\17597701623327292204449928327653.jpg"
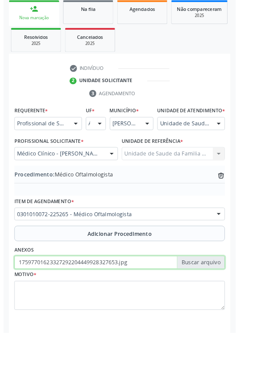
scroll to position [182, 0]
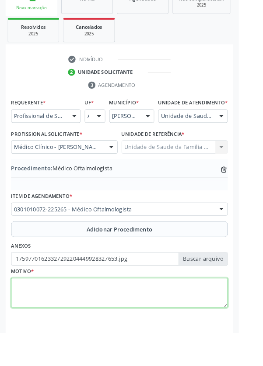
click at [43, 324] on textarea at bounding box center [131, 322] width 238 height 33
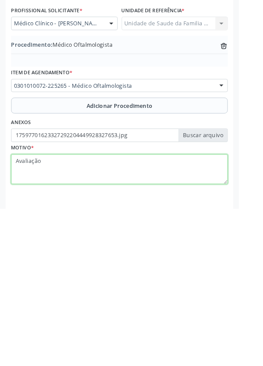
type textarea "Avaliação"
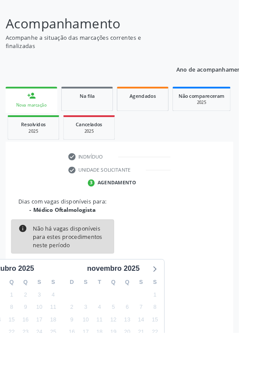
scroll to position [73, 0]
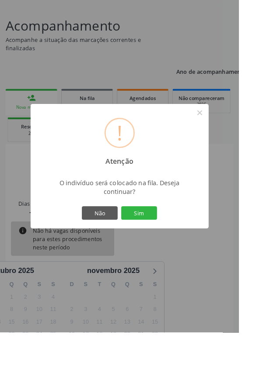
click at [167, 242] on button "Sim" at bounding box center [152, 234] width 39 height 15
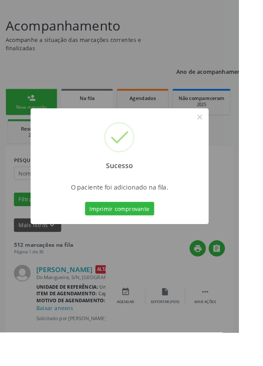
click at [135, 237] on button "Imprimir comprovante" at bounding box center [132, 229] width 76 height 15
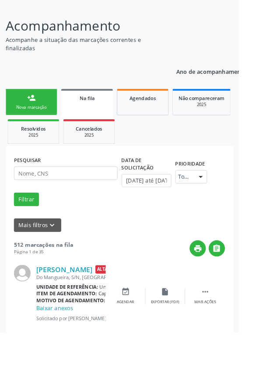
scroll to position [0, 0]
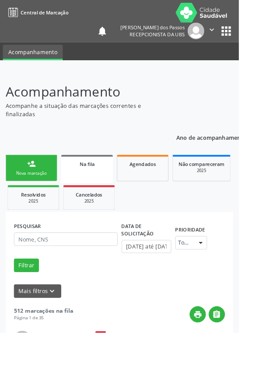
click at [14, 191] on div "Nova marcação" at bounding box center [35, 190] width 44 height 7
click at [29, 196] on link "person_add Nova marcação" at bounding box center [34, 184] width 57 height 29
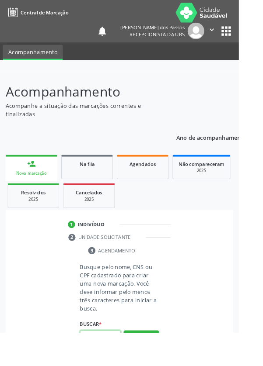
click at [111, 366] on input "text" at bounding box center [110, 371] width 45 height 15
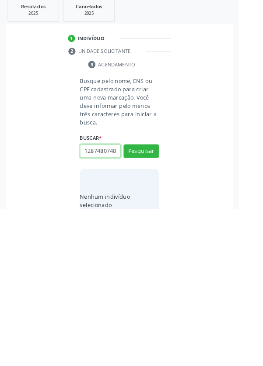
scroll to position [0, 2]
type input "12874807486"
click at [149, 307] on button "Pesquisar" at bounding box center [155, 302] width 39 height 15
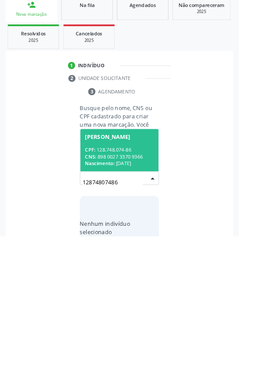
scroll to position [69, 0]
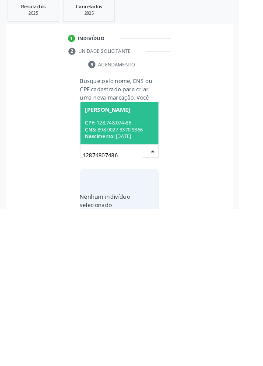
click at [125, 275] on div "CNS: 898 0027 3370 9366" at bounding box center [132, 278] width 76 height 7
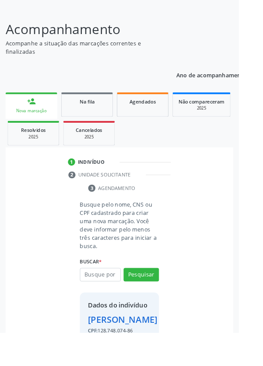
scroll to position [65, 0]
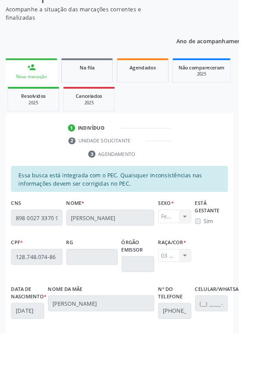
scroll to position [208, 0]
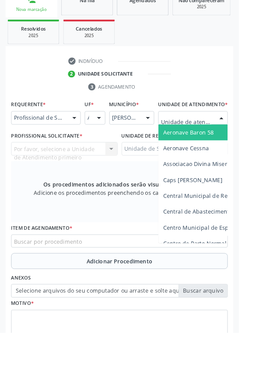
scroll to position [211, 0]
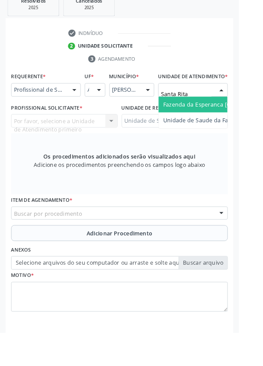
type input "Santa Rita"
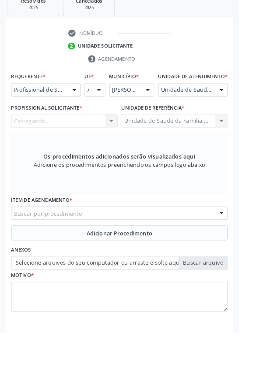
click at [49, 141] on div "Carregando... Nenhum resultado encontrado para: " " Não há nenhuma opção para s…" at bounding box center [70, 133] width 117 height 15
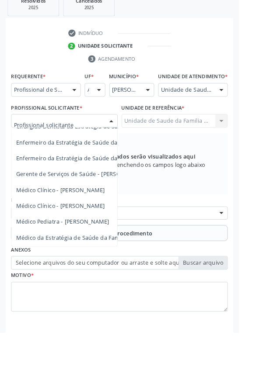
scroll to position [51, 0]
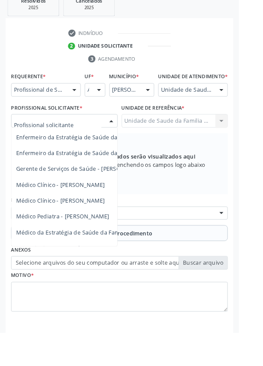
click at [92, 225] on span "Médico Clínico - [PERSON_NAME]" at bounding box center [66, 221] width 97 height 8
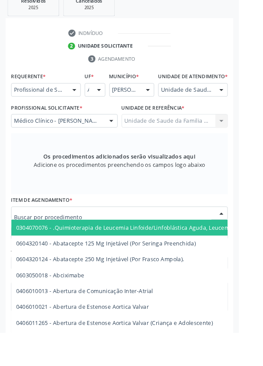
scroll to position [211, 0]
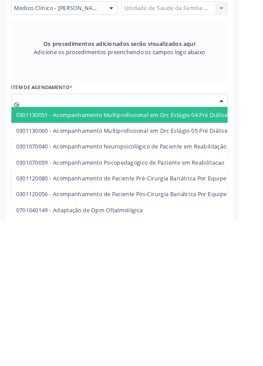
type input "Gin"
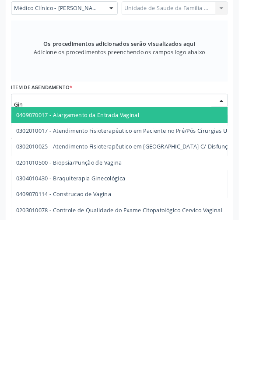
click at [140, 329] on span "0304010430 - Braquiterapia Ginecológica" at bounding box center [260, 320] width 495 height 17
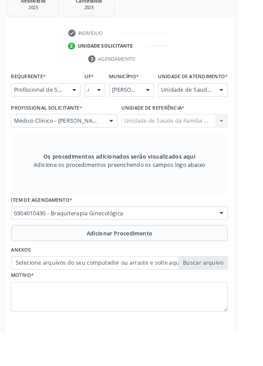
click at [66, 266] on button "Adicionar Procedimento" at bounding box center [131, 256] width 238 height 17
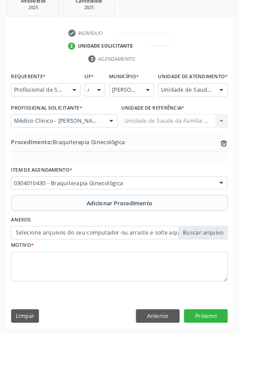
scroll to position [182, 0]
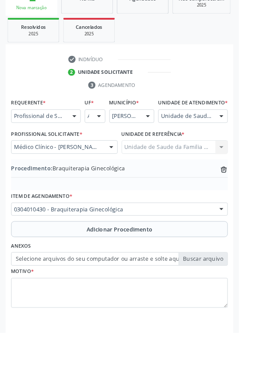
click at [90, 293] on label "Selecione arquivos do seu computador ou arraste e solte aqui" at bounding box center [131, 285] width 238 height 15
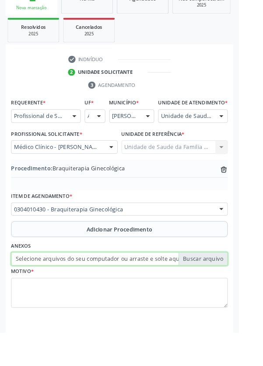
click at [90, 293] on input "Selecione arquivos do seu computador ou arraste e solte aqui" at bounding box center [131, 285] width 238 height 15
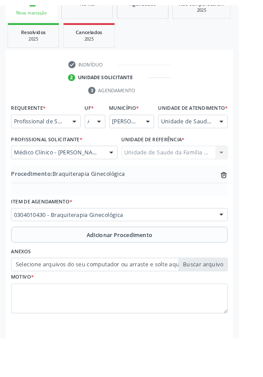
scroll to position [170, 0]
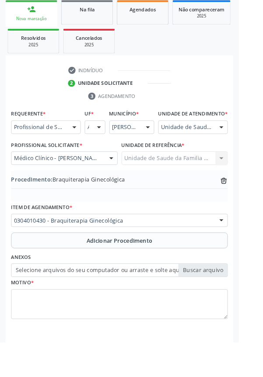
type input "C:\fakepath\1759770410525395172553670268150.jpg"
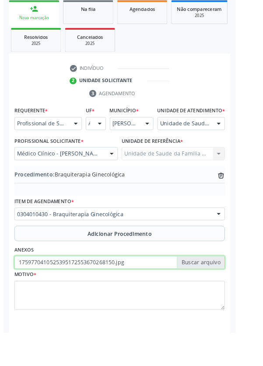
scroll to position [182, 0]
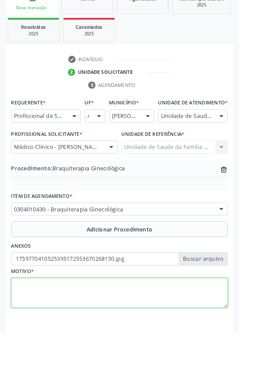
click at [42, 323] on textarea at bounding box center [131, 322] width 238 height 33
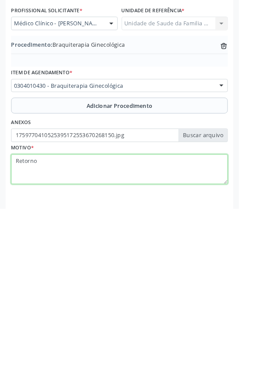
type textarea "Retorno"
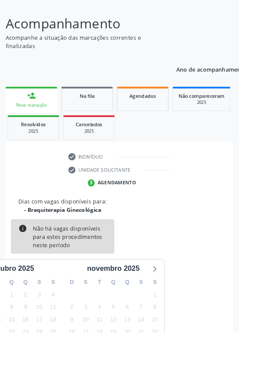
scroll to position [73, 0]
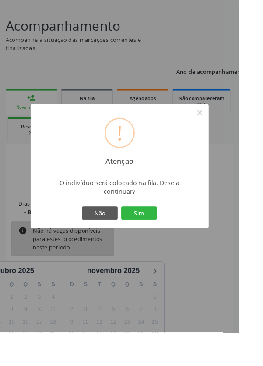
click at [164, 242] on button "Sim" at bounding box center [152, 234] width 39 height 15
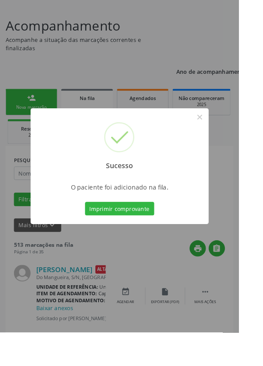
click at [130, 237] on button "Imprimir comprovante" at bounding box center [132, 229] width 76 height 15
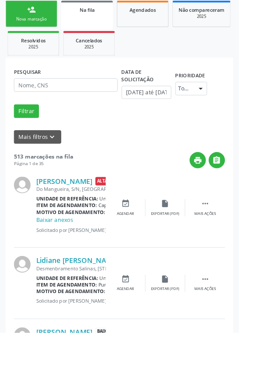
scroll to position [0, 0]
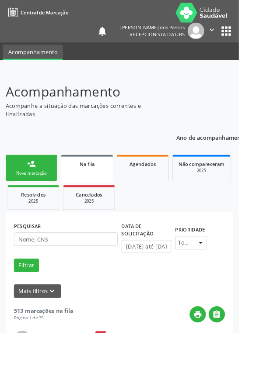
click at [35, 188] on div "Nova marcação" at bounding box center [35, 190] width 44 height 7
click at [22, 190] on div "Nova marcação" at bounding box center [35, 190] width 44 height 7
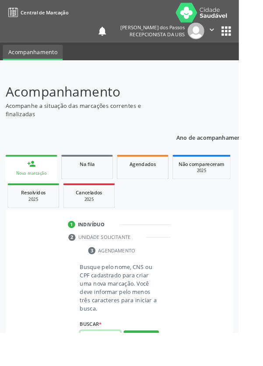
click at [110, 366] on input "text" at bounding box center [110, 371] width 45 height 15
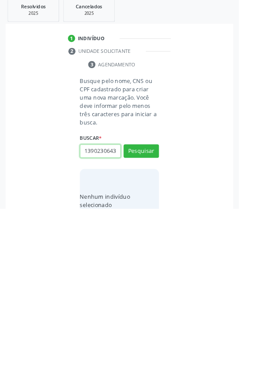
scroll to position [0, 2]
type input "13902306432"
click at [151, 304] on button "Pesquisar" at bounding box center [155, 302] width 39 height 15
type input "13902306432"
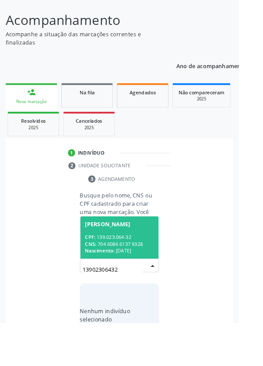
scroll to position [69, 0]
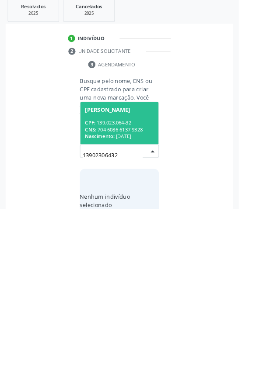
click at [135, 271] on div "CPF: 139.023.064-32" at bounding box center [132, 271] width 76 height 7
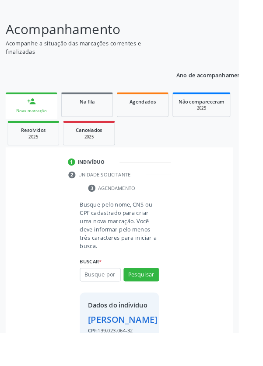
scroll to position [79, 0]
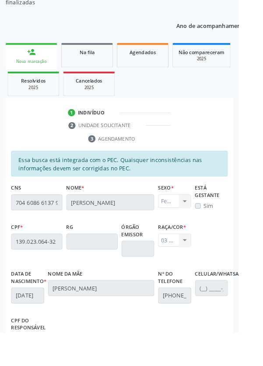
scroll to position [208, 0]
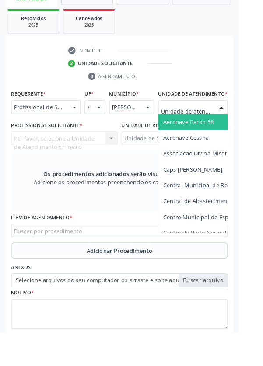
scroll to position [208, 0]
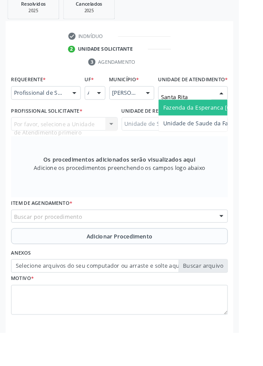
type input "Santa Rita"
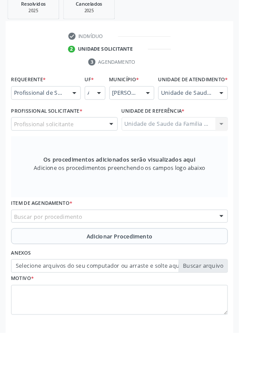
click at [89, 144] on div "Profissional solicitante" at bounding box center [70, 136] width 117 height 15
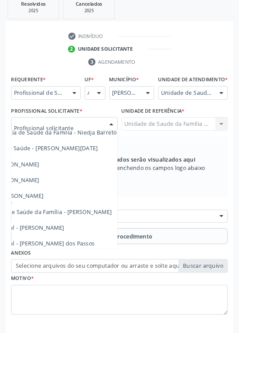
scroll to position [79, 73]
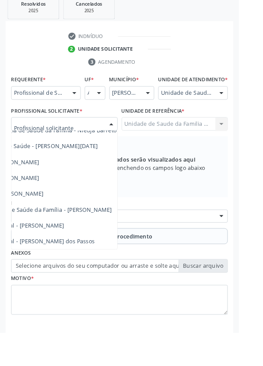
click at [38, 235] on span "Médico da Estratégia de Saúde da Família - [PERSON_NAME]" at bounding box center [33, 230] width 177 height 8
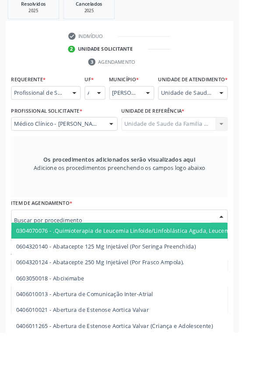
scroll to position [208, 0]
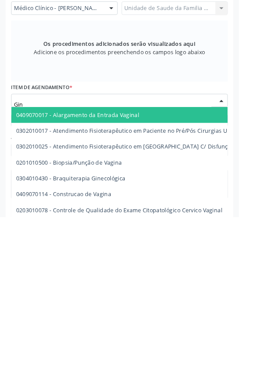
click at [140, 333] on span "0304010430 - Braquiterapia Ginecológica" at bounding box center [260, 323] width 495 height 17
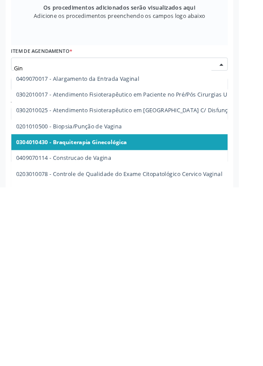
scroll to position [215, 0]
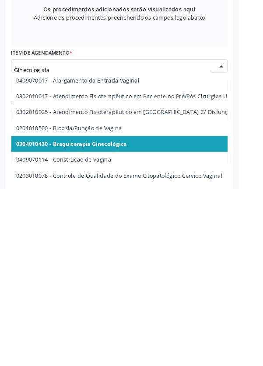
type input "Ginecologista"
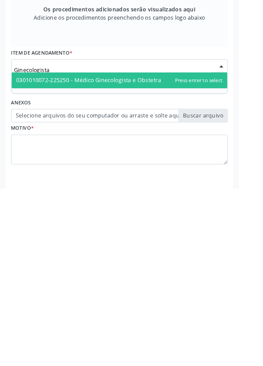
click at [159, 251] on span "0301010072-225250 - Médico Ginecologista e Obstetra" at bounding box center [97, 246] width 159 height 8
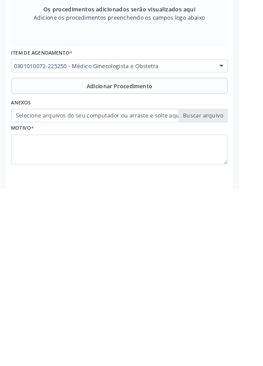
scroll to position [215, 0]
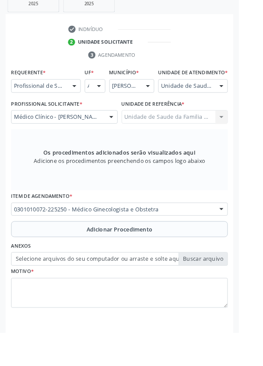
click at [70, 260] on button "Adicionar Procedimento" at bounding box center [131, 252] width 238 height 17
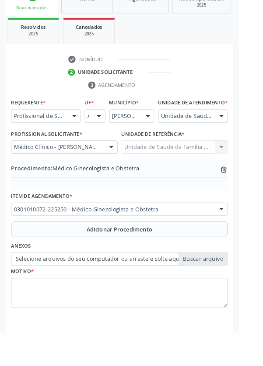
click at [76, 293] on label "Selecione arquivos do seu computador ou arraste e solte aqui" at bounding box center [131, 285] width 238 height 15
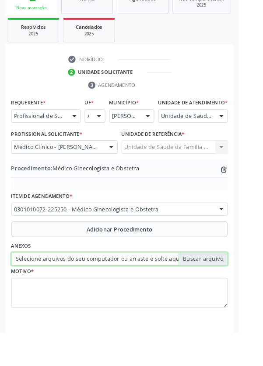
click at [76, 293] on input "Selecione arquivos do seu computador ou arraste e solte aqui" at bounding box center [131, 285] width 238 height 15
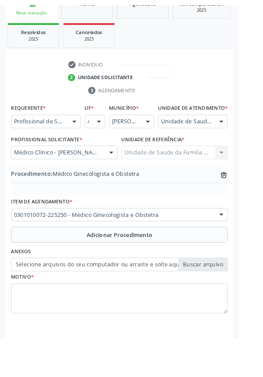
scroll to position [170, 0]
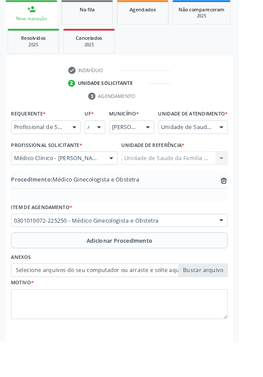
type input "C:\fakepath\17597706791201570325012163626916.jpg"
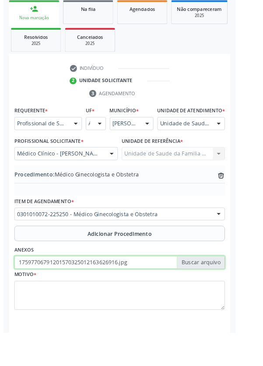
scroll to position [182, 0]
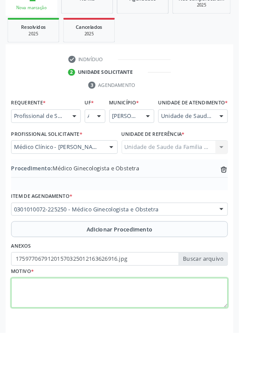
click at [49, 329] on textarea at bounding box center [131, 322] width 238 height 33
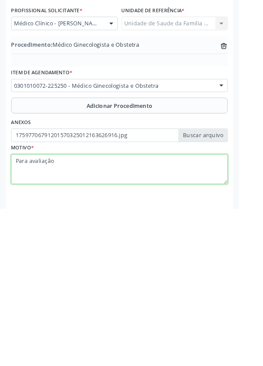
type textarea "Para avaliação"
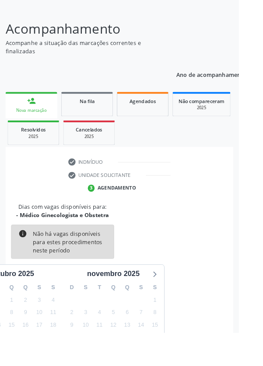
scroll to position [73, 0]
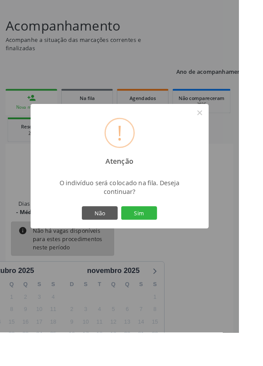
click at [168, 242] on button "Sim" at bounding box center [152, 234] width 39 height 15
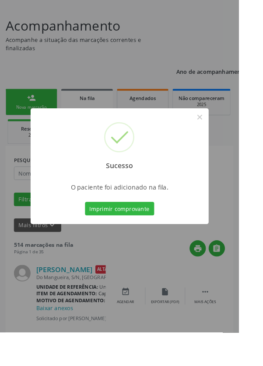
scroll to position [0, 0]
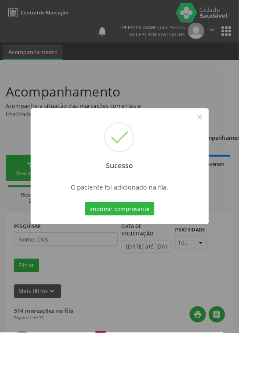
click at [135, 237] on button "Imprimir comprovante" at bounding box center [132, 229] width 76 height 15
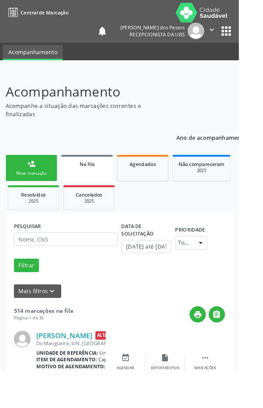
click at [28, 190] on div "Nova marcação" at bounding box center [35, 190] width 44 height 7
click at [32, 189] on div "Nova marcação" at bounding box center [35, 190] width 44 height 7
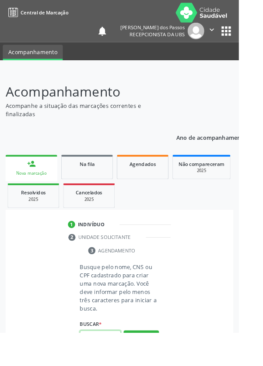
click at [111, 366] on input "text" at bounding box center [110, 371] width 45 height 15
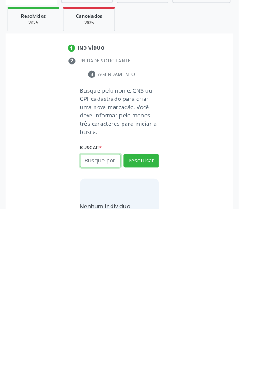
scroll to position [69, 0]
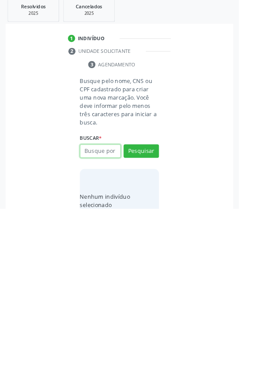
click at [102, 303] on input "text" at bounding box center [110, 302] width 45 height 15
type input "70450539371415"
click at [153, 305] on button "Pesquisar" at bounding box center [155, 302] width 39 height 15
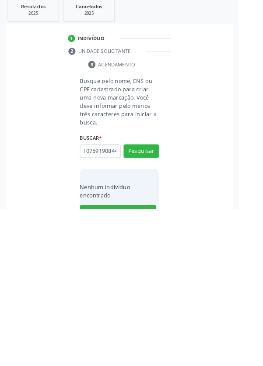
scroll to position [0, 47]
type input "704505393714107591908448"
click at [154, 301] on button "Pesquisar" at bounding box center [155, 302] width 39 height 15
type input "704505393714107591908448"
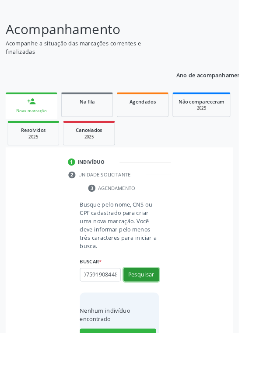
click at [154, 302] on button "Pesquisar" at bounding box center [155, 302] width 39 height 15
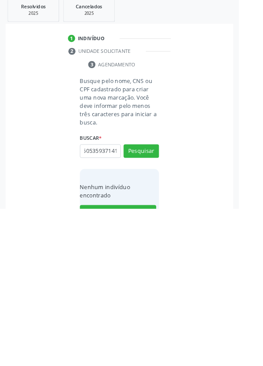
scroll to position [0, 16]
type input "704505359371415"
click at [156, 299] on button "Pesquisar" at bounding box center [155, 302] width 39 height 15
type input "704505359371415"
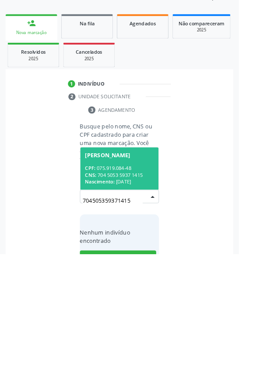
scroll to position [69, 0]
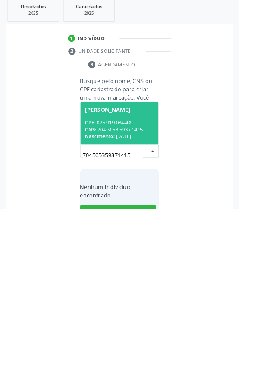
click at [123, 284] on span "Nascimento:" at bounding box center [110, 286] width 32 height 7
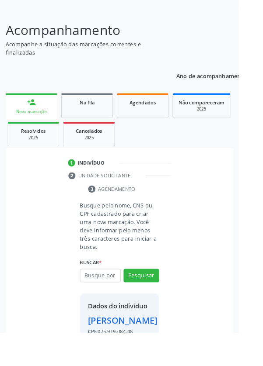
scroll to position [65, 0]
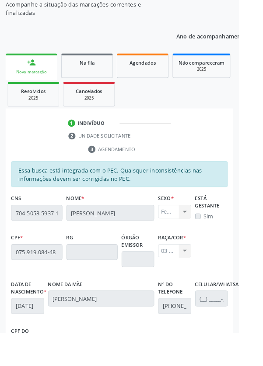
scroll to position [208, 0]
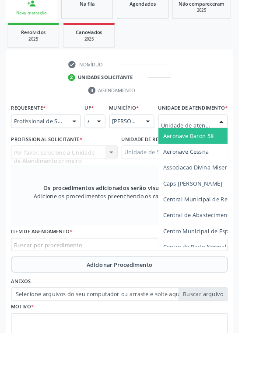
scroll to position [211, 0]
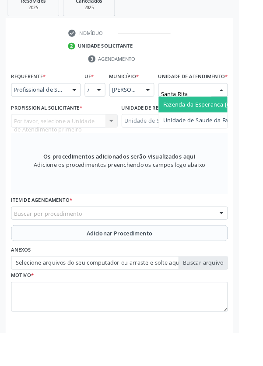
type input "Santa Rita"
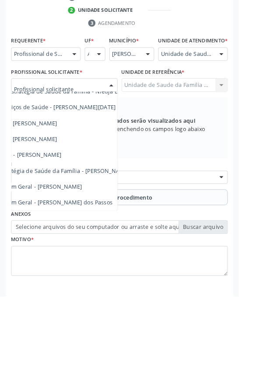
scroll to position [79, 53]
click at [99, 232] on span "Médico da Estratégia de Saúde da Família - [PERSON_NAME]" at bounding box center [53, 227] width 177 height 8
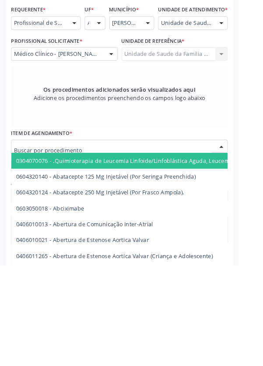
scroll to position [211, 0]
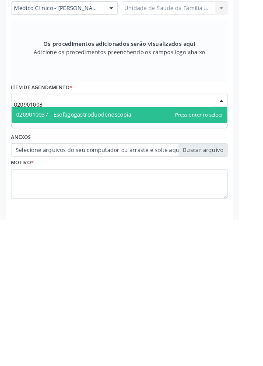
type input "0209010037"
click at [140, 255] on span "0209010037 - Esofagogastroduodenoscopia" at bounding box center [81, 250] width 127 height 8
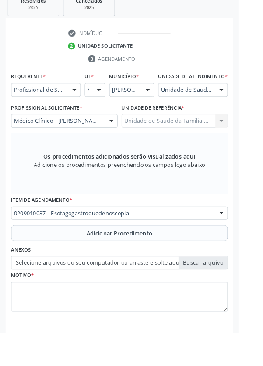
click at [62, 266] on button "Adicionar Procedimento" at bounding box center [131, 256] width 238 height 17
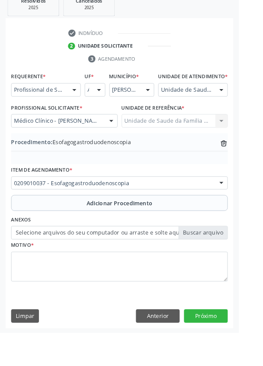
scroll to position [182, 0]
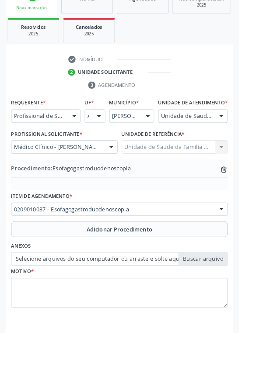
click at [74, 293] on label "Selecione arquivos do seu computador ou arraste e solte aqui" at bounding box center [131, 285] width 238 height 15
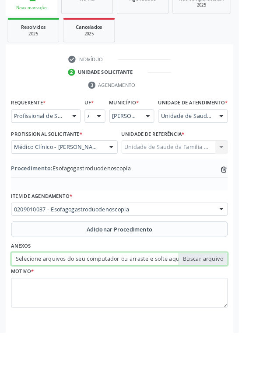
click at [74, 293] on input "Selecione arquivos do seu computador ou arraste e solte aqui" at bounding box center [131, 285] width 238 height 15
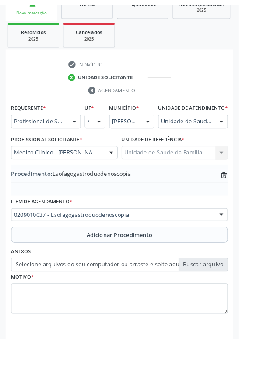
scroll to position [170, 0]
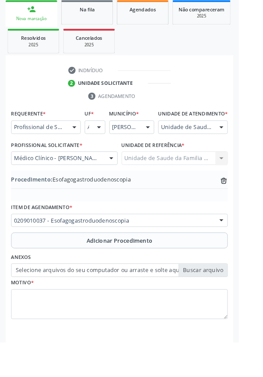
type input "C:\fakepath\17597723350673025630346584504877.jpg"
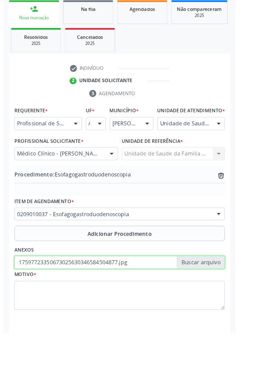
scroll to position [182, 0]
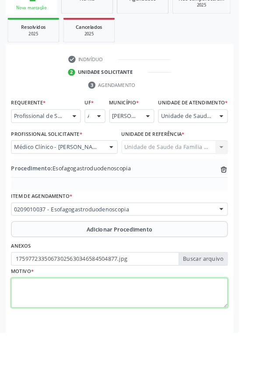
click at [45, 324] on textarea at bounding box center [131, 322] width 238 height 33
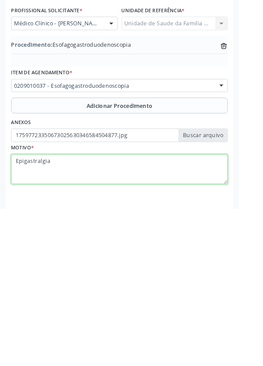
type textarea "Epigastralgia"
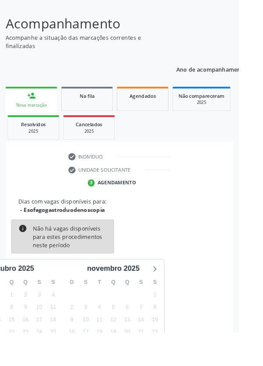
scroll to position [73, 0]
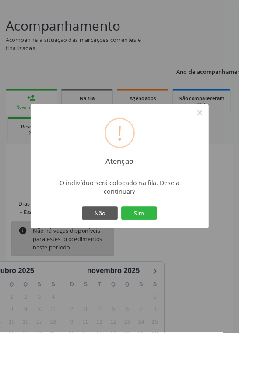
click at [167, 242] on button "Sim" at bounding box center [152, 234] width 39 height 15
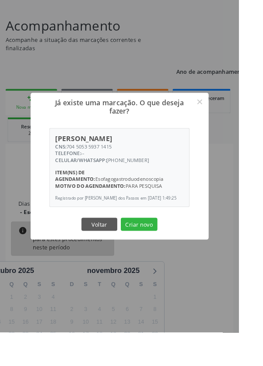
click at [167, 255] on button "Criar novo" at bounding box center [153, 247] width 40 height 15
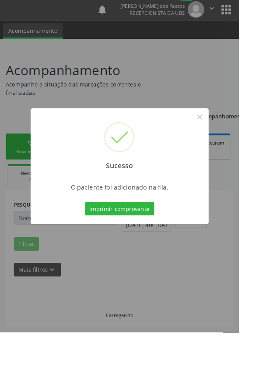
scroll to position [0, 0]
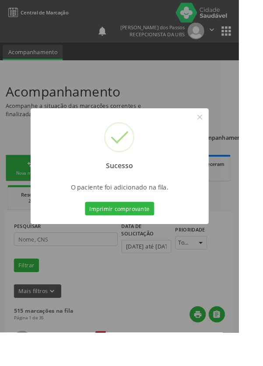
click at [137, 237] on button "Imprimir comprovante" at bounding box center [132, 229] width 76 height 15
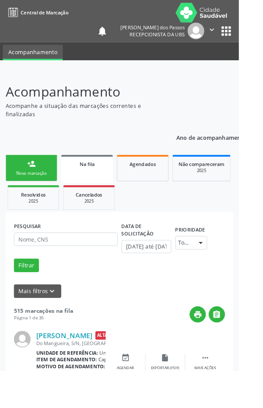
click at [24, 186] on link "person_add Nova marcação" at bounding box center [34, 184] width 57 height 29
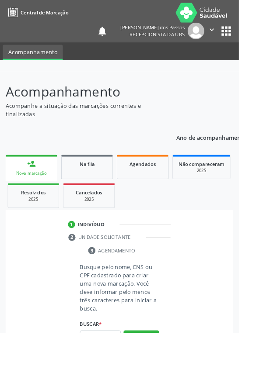
click at [26, 188] on div "Nova marcação" at bounding box center [34, 190] width 45 height 7
click at [101, 366] on input "text" at bounding box center [110, 371] width 45 height 15
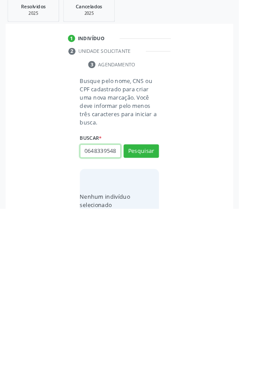
scroll to position [0, 2]
type input "06483395485"
click at [153, 301] on button "Pesquisar" at bounding box center [155, 302] width 39 height 15
type input "06483395485"
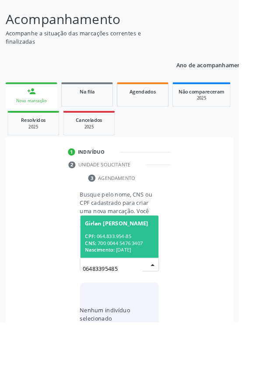
scroll to position [69, 0]
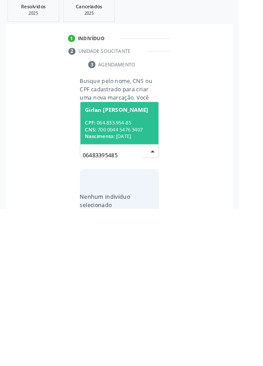
click at [115, 275] on div "CNS: 700 0044 5476 3407" at bounding box center [132, 278] width 76 height 7
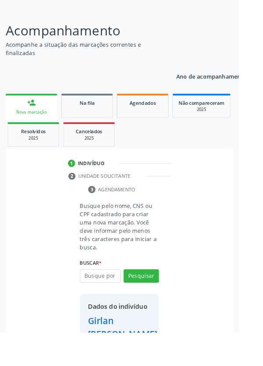
scroll to position [65, 0]
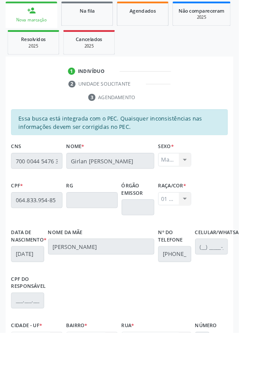
scroll to position [208, 0]
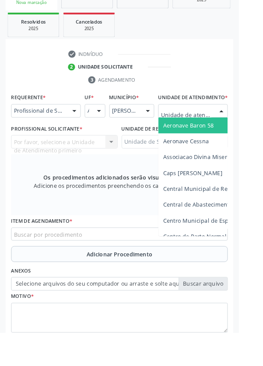
scroll to position [211, 0]
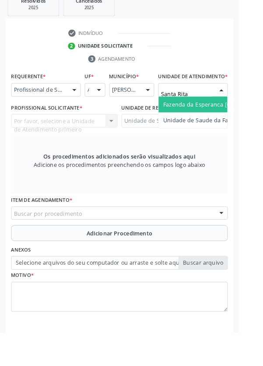
type input "Santa Rita"
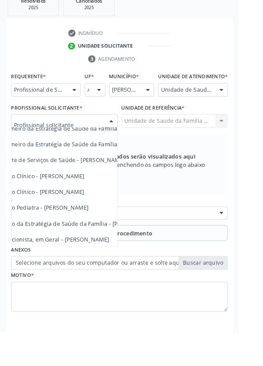
scroll to position [60, 0]
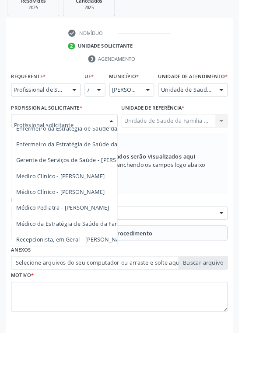
click at [86, 215] on span "Médico Clínico - [PERSON_NAME]" at bounding box center [66, 211] width 97 height 8
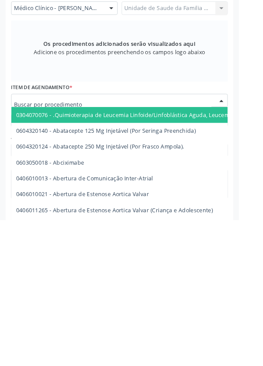
scroll to position [211, 0]
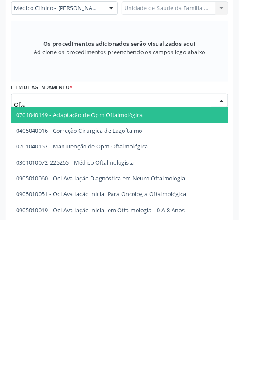
click at [145, 307] on span "0301010072-225265 - Médico Oftalmologista" at bounding box center [83, 303] width 130 height 8
click at [140, 307] on span "0301010072-225265 - Médico Oftalmologista" at bounding box center [216, 302] width 407 height 17
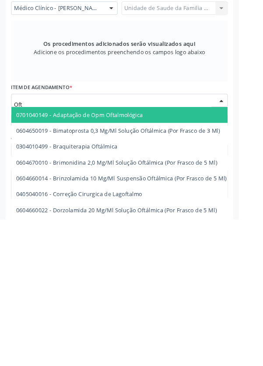
type input "Ofta"
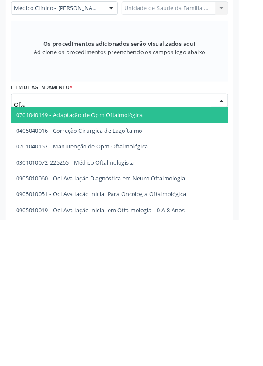
click at [134, 307] on span "0301010072-225265 - Médico Oftalmologista" at bounding box center [83, 303] width 130 height 8
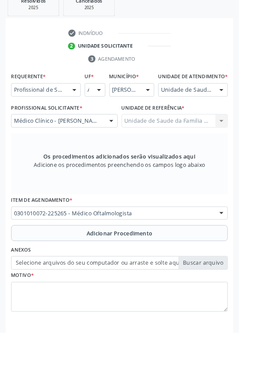
click at [57, 265] on button "Adicionar Procedimento" at bounding box center [131, 256] width 238 height 17
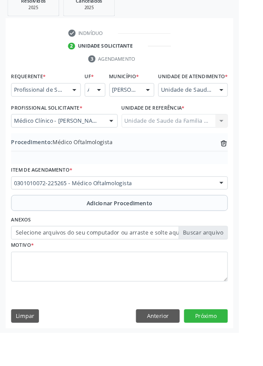
scroll to position [182, 0]
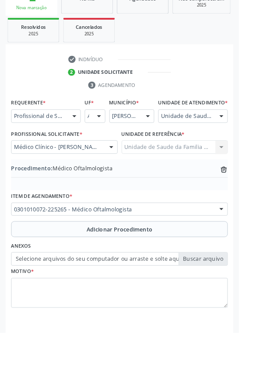
click at [69, 293] on label "Selecione arquivos do seu computador ou arraste e solte aqui" at bounding box center [131, 285] width 238 height 15
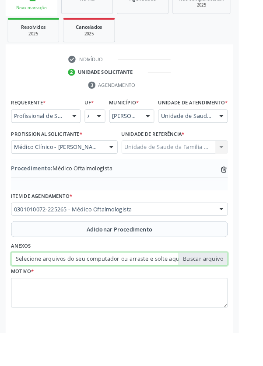
click at [69, 293] on input "Selecione arquivos do seu computador ou arraste e solte aqui" at bounding box center [131, 285] width 238 height 15
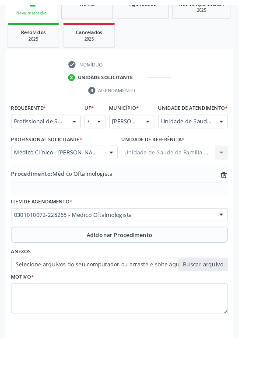
scroll to position [170, 0]
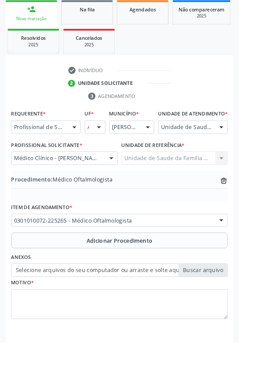
type input "C:\fakepath\1759772598939288987567923656309.jpg"
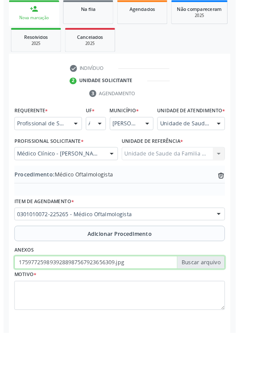
scroll to position [182, 0]
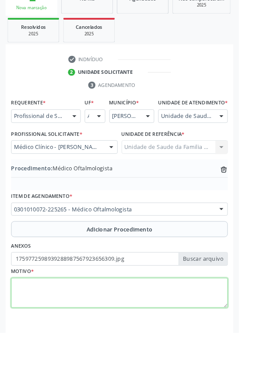
click at [78, 332] on textarea at bounding box center [131, 322] width 238 height 33
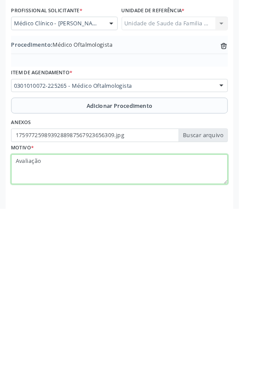
type textarea "Avaliação"
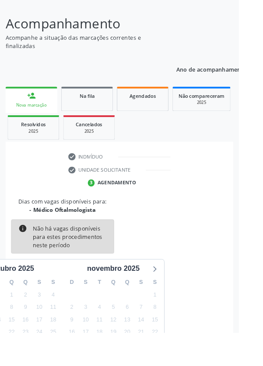
scroll to position [73, 0]
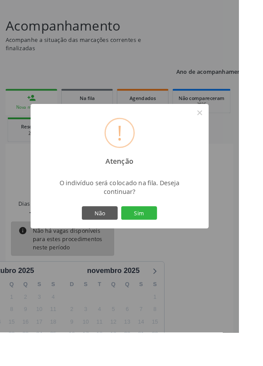
click at [164, 242] on button "Sim" at bounding box center [152, 234] width 39 height 15
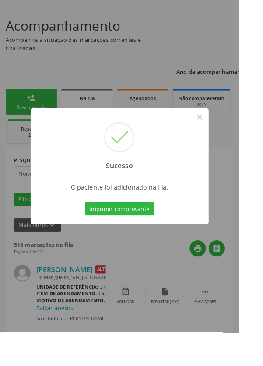
scroll to position [0, 0]
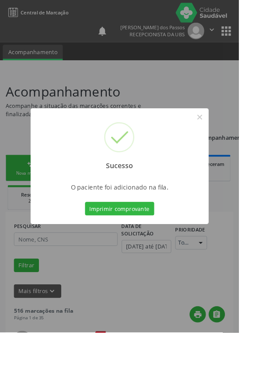
click at [133, 237] on button "Imprimir comprovante" at bounding box center [132, 229] width 76 height 15
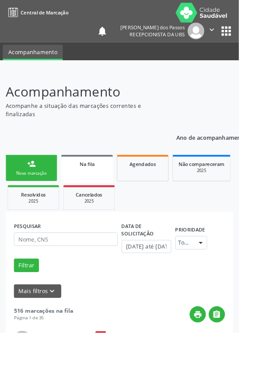
click at [27, 190] on div "Nova marcação" at bounding box center [35, 190] width 44 height 7
click at [22, 187] on link "person_add Nova marcação" at bounding box center [34, 184] width 57 height 29
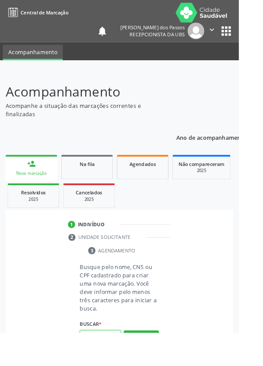
click at [103, 366] on input "text" at bounding box center [110, 371] width 45 height 15
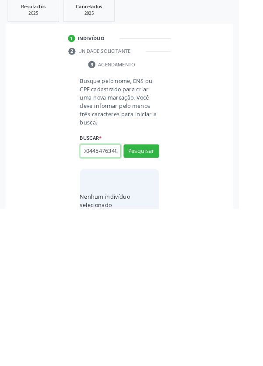
scroll to position [0, 16]
type input "700004454763407"
click at [150, 308] on button "Pesquisar" at bounding box center [155, 302] width 39 height 15
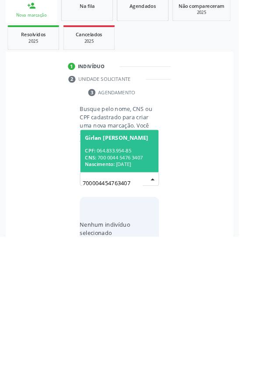
scroll to position [69, 0]
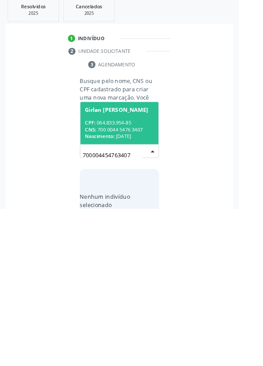
click at [120, 268] on div "CPF: 064.833.954-85" at bounding box center [132, 271] width 76 height 7
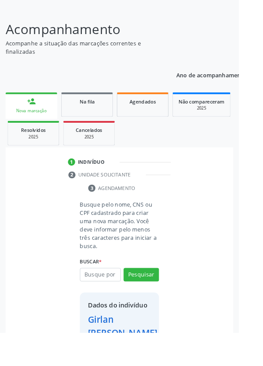
scroll to position [65, 0]
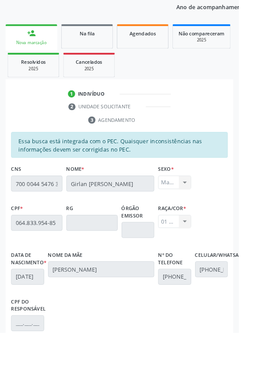
scroll to position [208, 0]
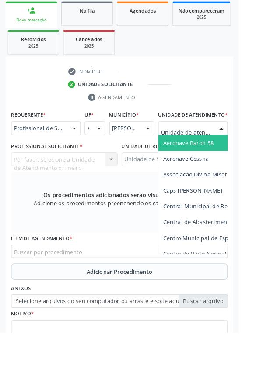
scroll to position [211, 0]
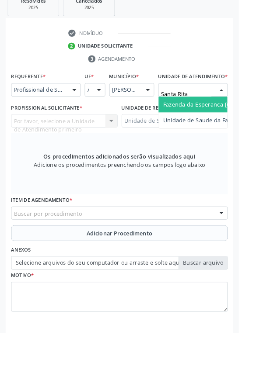
type input "Santa Rita"
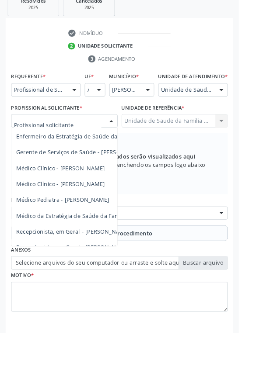
scroll to position [72, 0]
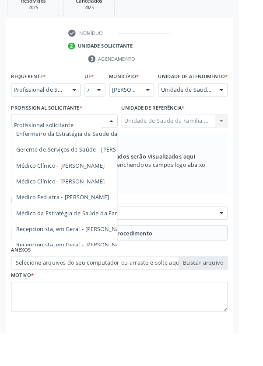
click at [108, 204] on span "Médico Clínico - [PERSON_NAME]" at bounding box center [66, 200] width 97 height 8
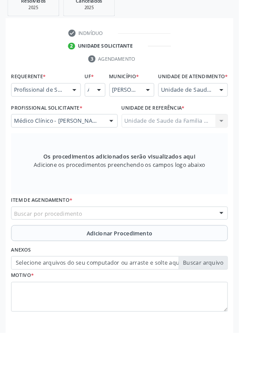
click at [103, 241] on div "Buscar por procedimento" at bounding box center [131, 235] width 238 height 15
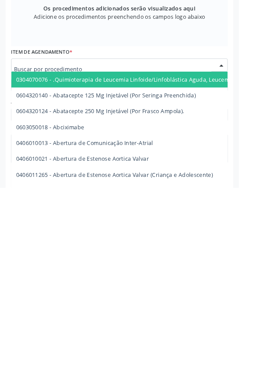
scroll to position [215, 0]
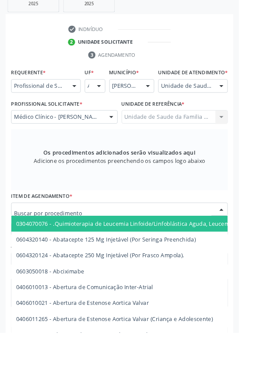
click at [79, 238] on input "text" at bounding box center [123, 234] width 217 height 17
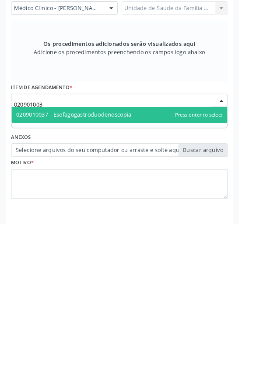
type input "0209010037"
click at [156, 251] on span "0209010037 - Esofagogastroduodenoscopia" at bounding box center [131, 246] width 237 height 17
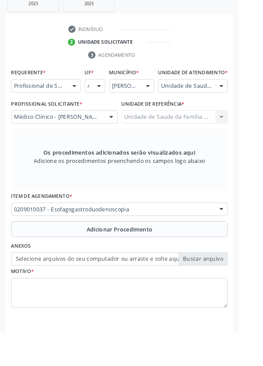
click at [64, 261] on button "Adicionar Procedimento" at bounding box center [131, 252] width 238 height 17
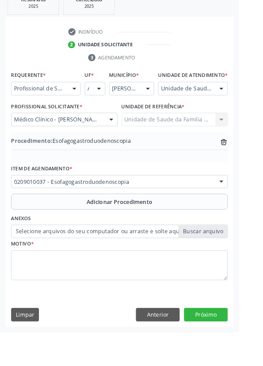
scroll to position [182, 0]
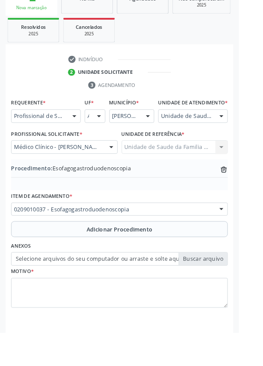
click at [59, 261] on button "Adicionar Procedimento" at bounding box center [131, 252] width 238 height 17
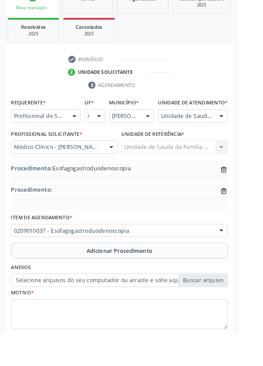
scroll to position [205, 0]
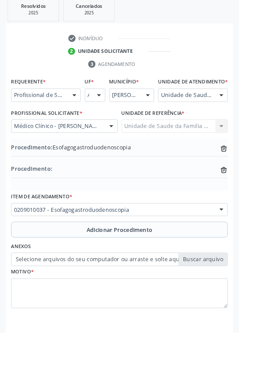
click at [70, 293] on label "Selecione arquivos do seu computador ou arraste e solte aqui" at bounding box center [131, 285] width 238 height 15
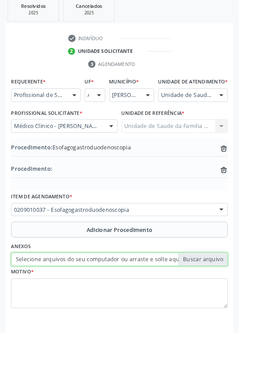
click at [70, 293] on input "Selecione arquivos do seu computador ou arraste e solte aqui" at bounding box center [131, 285] width 238 height 15
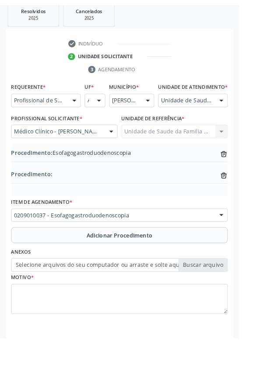
scroll to position [194, 0]
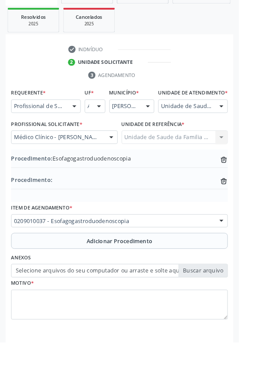
type input "C:\fakepath\17597732628056158522255540539021.jpg"
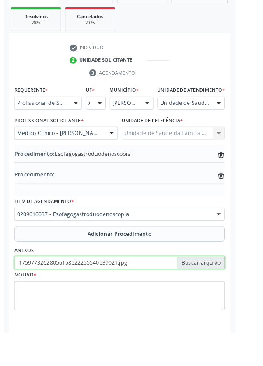
scroll to position [205, 0]
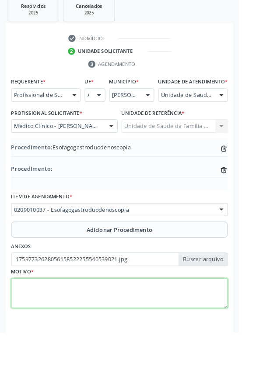
click at [54, 331] on textarea at bounding box center [131, 323] width 238 height 33
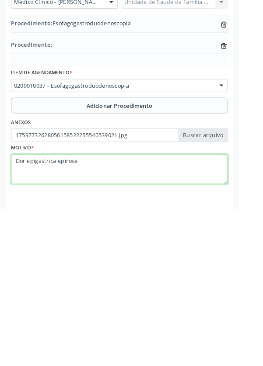
click at [65, 317] on textarea "Dor epigastrica epirose" at bounding box center [131, 323] width 238 height 33
click at [64, 322] on textarea "Dor epigastrica epirose" at bounding box center [131, 323] width 238 height 33
type textarea "Dor epigastrica e pirose"
click at [104, 324] on textarea "Dor epigastrica e pirose" at bounding box center [131, 323] width 238 height 33
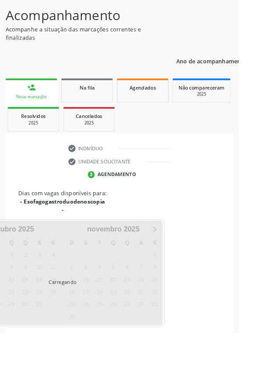
click at [224, 246] on div "Dias com vagas disponíveis para: - Esofagogastroduodenoscopia - Carregando [DAT…" at bounding box center [131, 283] width 250 height 151
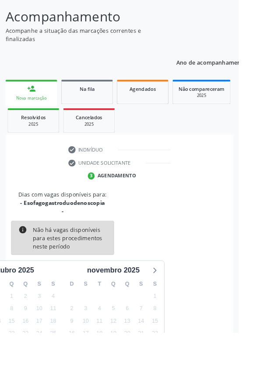
scroll to position [82, 0]
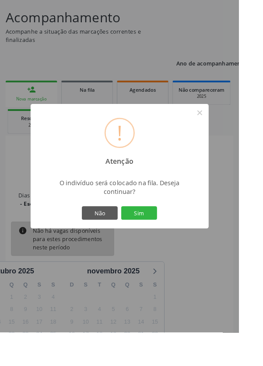
click at [163, 242] on button "Sim" at bounding box center [152, 234] width 39 height 15
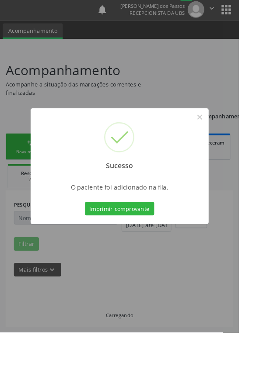
click at [171, 247] on div at bounding box center [132, 246] width 196 height 2
click at [139, 237] on button "Imprimir comprovante" at bounding box center [132, 229] width 76 height 15
